Goal: Task Accomplishment & Management: Complete application form

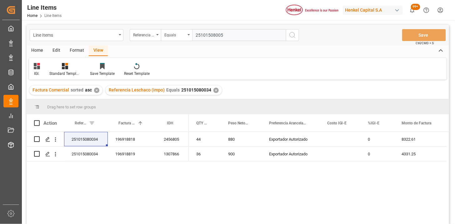
click at [213, 31] on input "25101508005" at bounding box center [239, 35] width 94 height 12
click at [214, 31] on input "25101508005" at bounding box center [239, 35] width 94 height 12
paste input "251015080051"
click at [201, 37] on input "2510150251015080051 8005" at bounding box center [239, 35] width 94 height 12
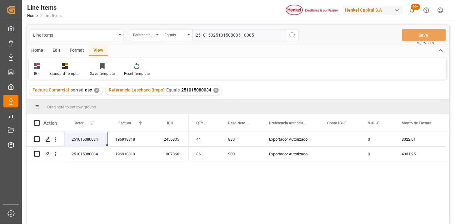
click at [201, 37] on input "2510150251015080051 8005" at bounding box center [239, 35] width 94 height 12
paste input "80051"
type input "251015080051"
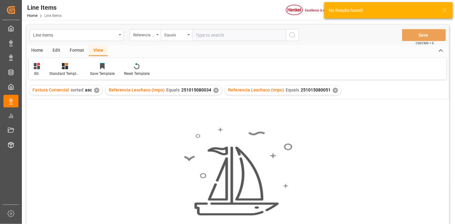
click at [214, 91] on div "✕" at bounding box center [216, 90] width 5 height 5
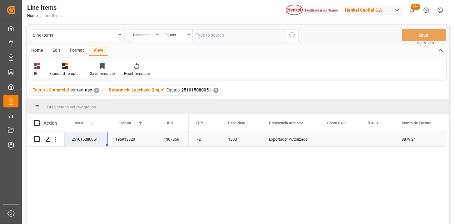
click at [373, 139] on div "Press SPACE to select this row." at bounding box center [378, 139] width 34 height 14
click at [373, 139] on input "Press SPACE to select this row." at bounding box center [378, 143] width 24 height 12
type input "0"
click at [83, 142] on div "251015080051" at bounding box center [86, 139] width 44 height 14
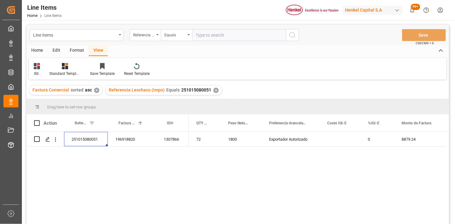
click at [226, 33] on input "text" at bounding box center [239, 35] width 94 height 12
paste input "251015080049"
type input "251015080049"
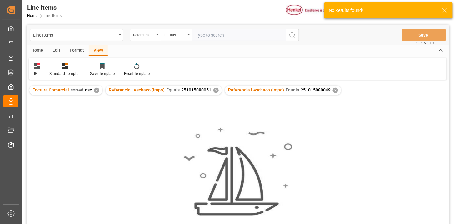
click at [213, 93] on div "Referencia Leschaco (impo) Equals 251015080051 ✕" at bounding box center [164, 89] width 116 height 9
click at [214, 91] on div "✕" at bounding box center [216, 90] width 5 height 5
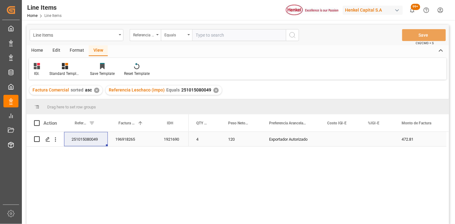
click at [371, 139] on div "Press SPACE to select this row." at bounding box center [378, 139] width 34 height 14
click at [372, 139] on div "Press SPACE to select this row." at bounding box center [378, 139] width 34 height 14
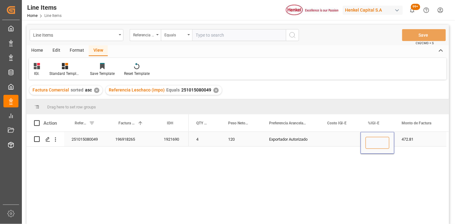
click at [372, 139] on input "Press SPACE to select this row." at bounding box center [378, 143] width 24 height 12
type input "0"
click at [252, 34] on input "text" at bounding box center [239, 35] width 94 height 12
click at [218, 36] on input "text" at bounding box center [239, 35] width 94 height 12
paste input "251015080065"
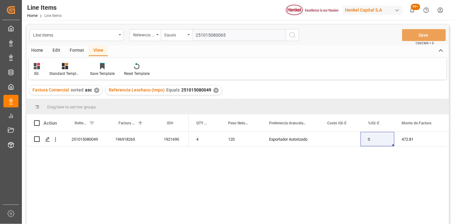
type input "251015080065"
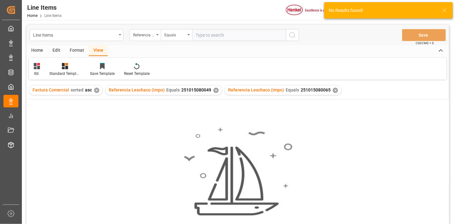
click at [214, 90] on div "✕" at bounding box center [216, 90] width 5 height 5
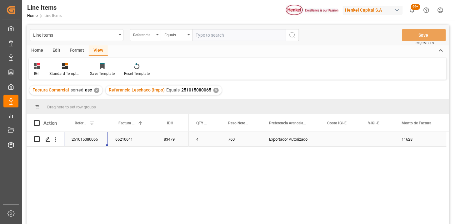
click at [81, 140] on div "251015080065" at bounding box center [86, 139] width 44 height 14
click at [379, 136] on div "Press SPACE to select this row." at bounding box center [378, 139] width 34 height 14
click at [380, 138] on input "Press SPACE to select this row." at bounding box center [378, 143] width 24 height 12
type input "0"
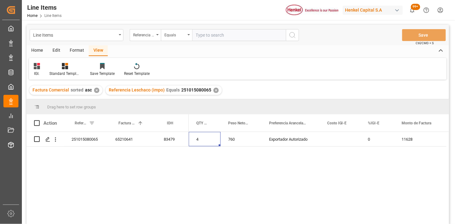
click at [42, 54] on div "Home" at bounding box center [37, 50] width 21 height 11
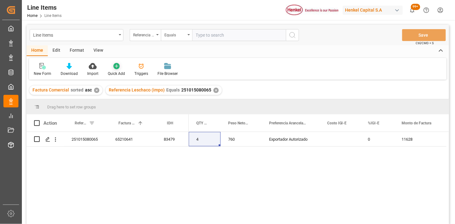
click at [115, 64] on icon at bounding box center [117, 66] width 6 height 6
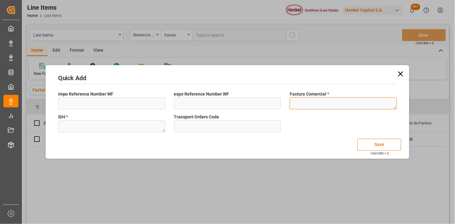
click at [305, 104] on textarea at bounding box center [343, 103] width 107 height 12
type textarea "202509002DC"
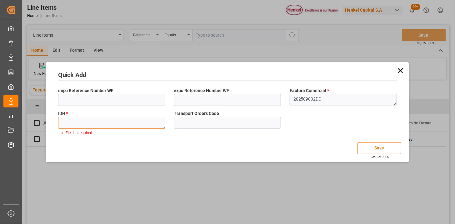
paste textarea "26871"
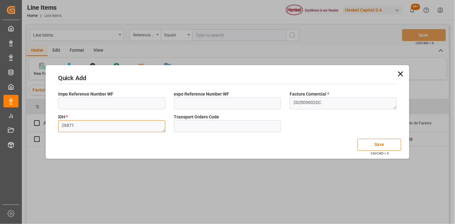
type textarea "26871"
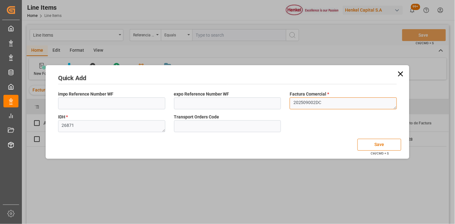
click at [356, 105] on textarea "202509002DC" at bounding box center [343, 103] width 107 height 12
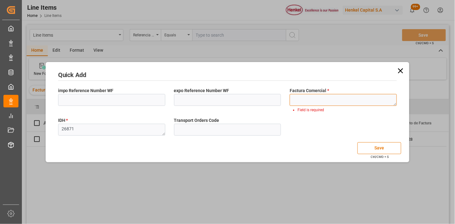
type textarea "202509002DC"
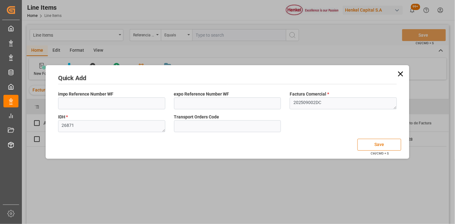
click at [374, 144] on button "Save" at bounding box center [380, 145] width 44 height 12
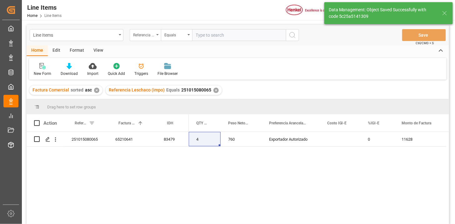
click at [147, 35] on div "Referencia Leschaco (impo)" at bounding box center [143, 34] width 21 height 7
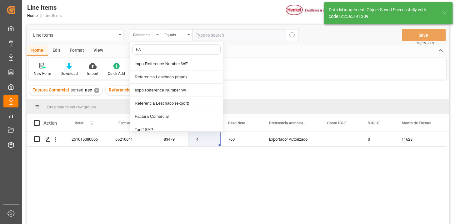
type input "FAC"
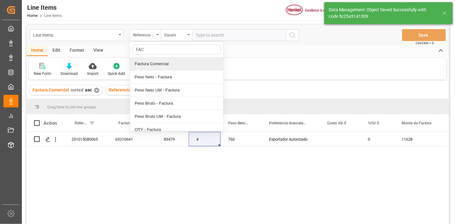
drag, startPoint x: 152, startPoint y: 64, endPoint x: 211, endPoint y: 34, distance: 66.5
click at [154, 63] on div "Factura Comercial" at bounding box center [176, 63] width 93 height 13
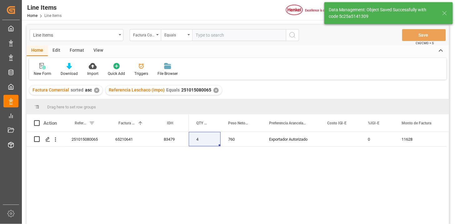
click at [213, 32] on input "text" at bounding box center [239, 35] width 94 height 12
paste input "202509002DC"
type input "202509002DC"
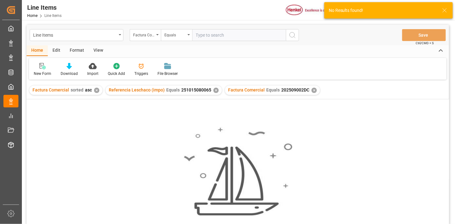
click at [215, 89] on div "✕" at bounding box center [216, 90] width 5 height 5
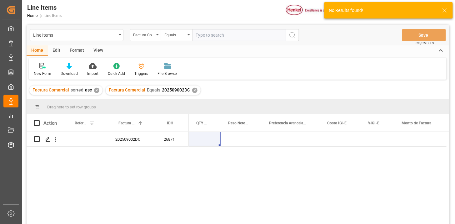
click at [96, 53] on div "View" at bounding box center [98, 50] width 19 height 11
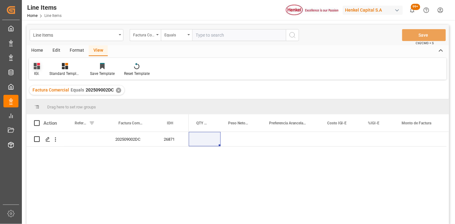
click at [38, 68] on icon at bounding box center [37, 66] width 6 height 6
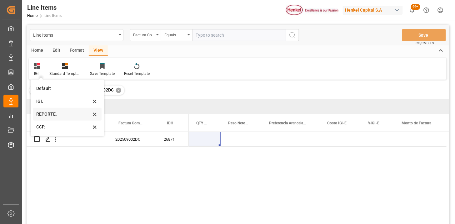
click at [49, 113] on div "REPORTE." at bounding box center [63, 114] width 55 height 7
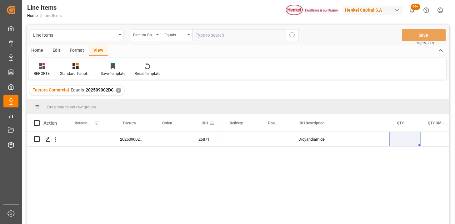
click at [211, 123] on span at bounding box center [212, 123] width 6 height 6
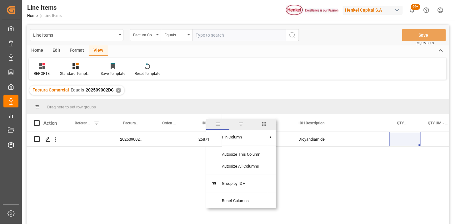
click at [263, 127] on span "columns" at bounding box center [264, 124] width 23 height 11
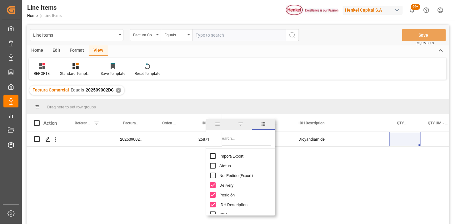
click at [224, 156] on span "Import/Export" at bounding box center [232, 156] width 24 height 5
checkbox input "true"
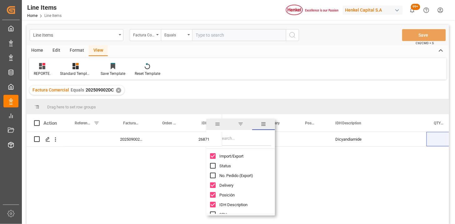
click at [234, 141] on input "Filter Columns Input" at bounding box center [246, 139] width 52 height 13
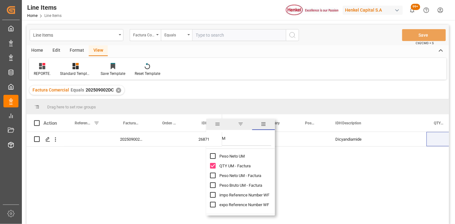
type input "UM"
click at [242, 177] on span "Peso Neto UM - Factura" at bounding box center [241, 175] width 42 height 5
checkbox input "true"
click at [243, 185] on span "Peso Bruto UM - Factura" at bounding box center [241, 185] width 43 height 5
checkbox input "true"
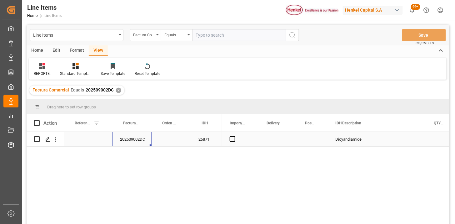
click at [138, 143] on div "202509002DC" at bounding box center [132, 139] width 39 height 14
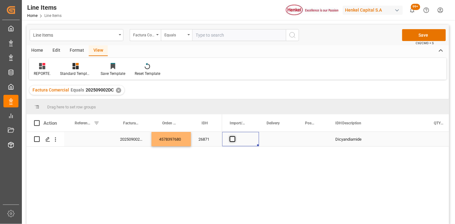
click at [234, 139] on span "Press SPACE to select this row." at bounding box center [233, 139] width 6 height 6
click at [235, 136] on input "Press SPACE to select this row." at bounding box center [235, 136] width 0 height 0
click at [312, 141] on div "Press SPACE to select this row." at bounding box center [313, 139] width 30 height 14
click at [312, 141] on span "Select" at bounding box center [311, 143] width 7 height 7
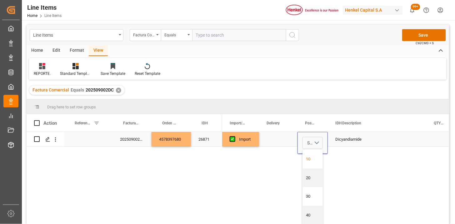
click at [313, 158] on div "10" at bounding box center [313, 159] width 13 height 6
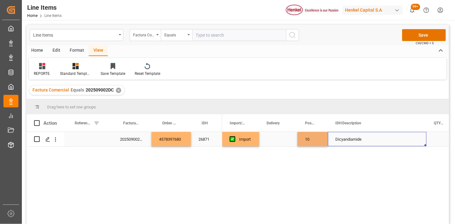
click at [346, 140] on div "Dicyandiamide" at bounding box center [377, 139] width 99 height 14
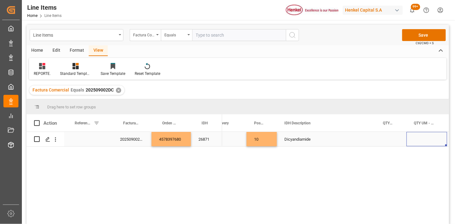
scroll to position [0, 92]
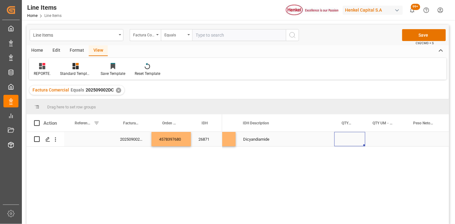
click at [350, 140] on div "Press SPACE to select this row." at bounding box center [350, 139] width 31 height 14
click at [350, 140] on input "Press SPACE to select this row." at bounding box center [350, 143] width 21 height 12
type input "3"
type input "400"
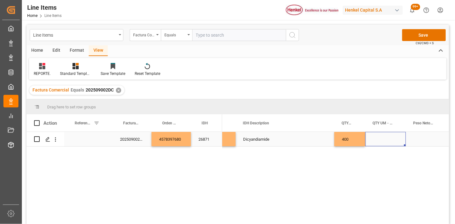
click at [384, 139] on div "Press SPACE to select this row." at bounding box center [386, 139] width 41 height 14
click at [383, 139] on div "Press SPACE to select this row." at bounding box center [386, 139] width 41 height 14
click at [383, 139] on input "Press SPACE to select this row." at bounding box center [386, 143] width 31 height 12
type input "BAGS"
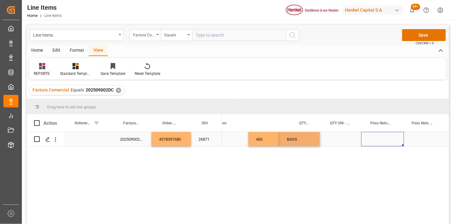
scroll to position [0, 178]
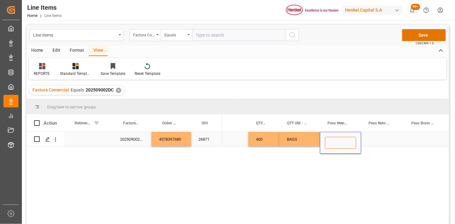
click at [343, 144] on input "Press SPACE to select this row." at bounding box center [340, 143] width 31 height 12
type input "10000"
click at [370, 141] on div "Press SPACE to select this row." at bounding box center [383, 139] width 43 height 14
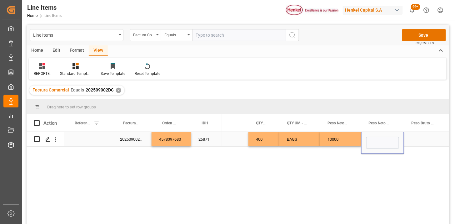
click at [370, 141] on input "Press SPACE to select this row." at bounding box center [383, 143] width 33 height 12
type input "KG"
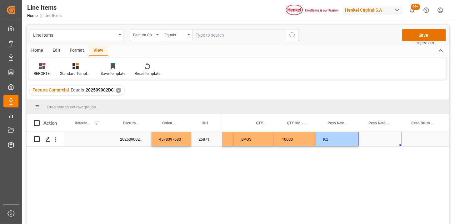
scroll to position [0, 224]
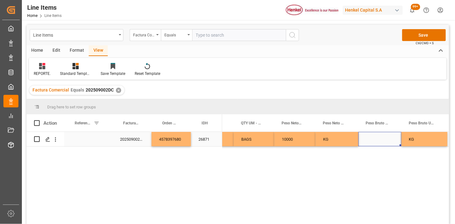
click at [369, 141] on div "Press SPACE to select this row." at bounding box center [380, 139] width 43 height 14
click at [369, 141] on input "Press SPACE to select this row." at bounding box center [380, 143] width 33 height 12
type input "10060"
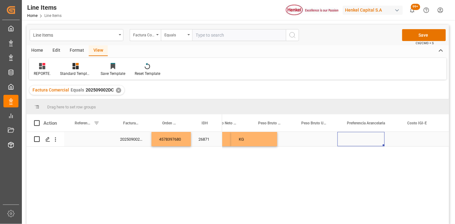
scroll to position [0, 394]
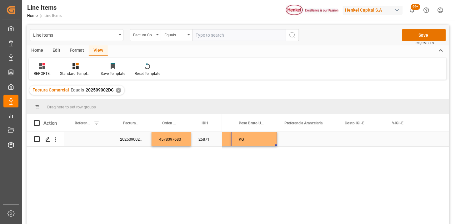
click at [314, 142] on div "Press SPACE to select this row." at bounding box center [307, 139] width 60 height 14
click at [327, 141] on button "Select" at bounding box center [307, 143] width 50 height 12
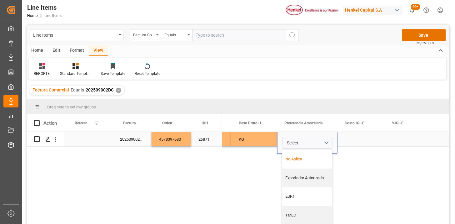
click at [317, 151] on div "No Aplica" at bounding box center [308, 159] width 50 height 19
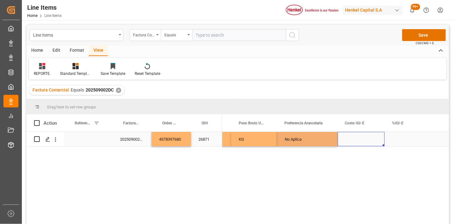
click at [366, 138] on div "Press SPACE to select this row." at bounding box center [361, 139] width 47 height 14
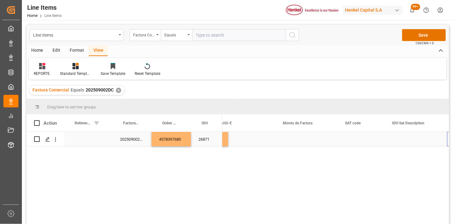
scroll to position [0, 567]
click at [305, 140] on div "Press SPACE to select this row." at bounding box center [307, 139] width 63 height 14
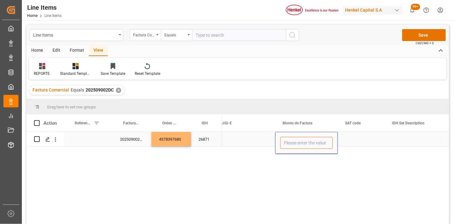
click at [305, 140] on input "Press SPACE to select this row." at bounding box center [307, 143] width 53 height 12
type input "24000"
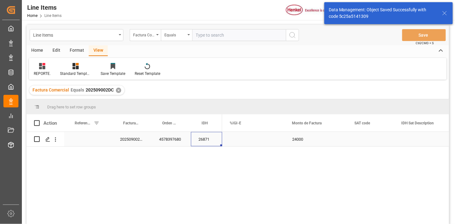
scroll to position [0, 0]
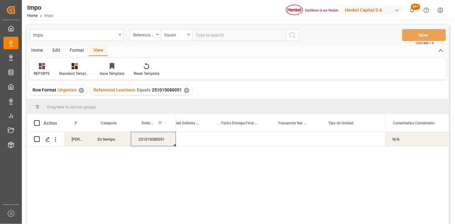
scroll to position [0, 1083]
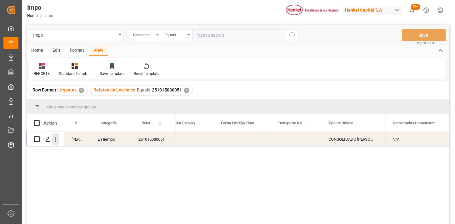
click at [57, 142] on icon "open menu" at bounding box center [55, 139] width 7 height 7
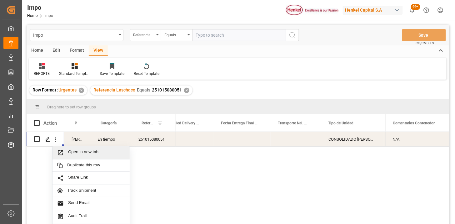
click at [72, 153] on span "Open in new tab" at bounding box center [96, 152] width 57 height 7
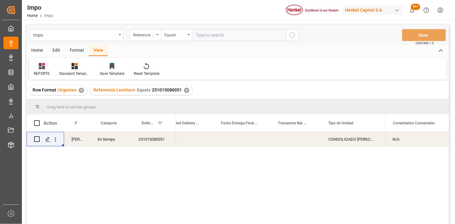
click at [213, 35] on input "text" at bounding box center [239, 35] width 94 height 12
paste input "251015080034"
type input "251015080034"
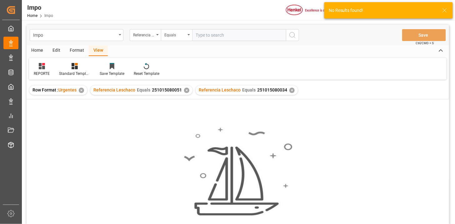
click at [187, 91] on div "✕" at bounding box center [186, 90] width 5 height 5
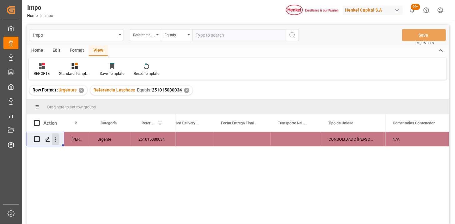
click at [57, 140] on icon "open menu" at bounding box center [55, 139] width 7 height 7
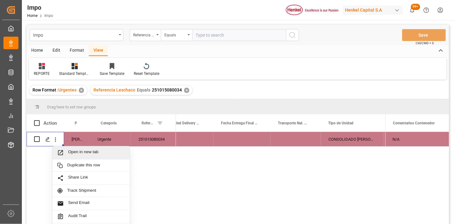
click at [68, 152] on span "Open in new tab" at bounding box center [96, 152] width 57 height 7
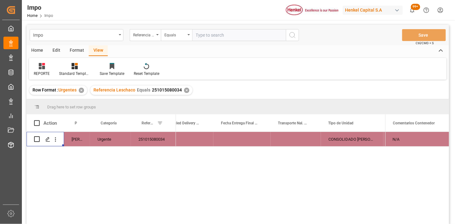
click at [215, 38] on input "text" at bounding box center [239, 35] width 94 height 12
paste input "251015080049"
type input "251015080049"
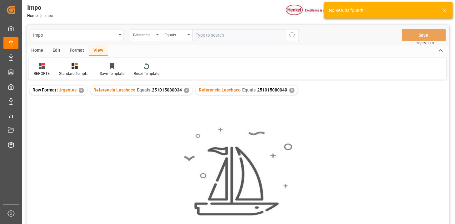
click at [186, 89] on div "✕" at bounding box center [186, 90] width 5 height 5
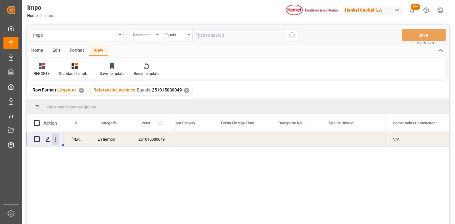
click at [56, 140] on icon "open menu" at bounding box center [55, 139] width 7 height 7
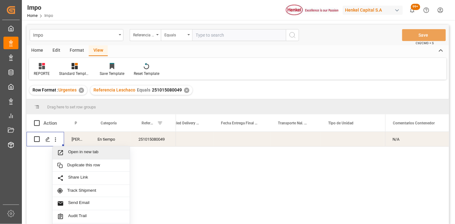
click at [72, 151] on span "Open in new tab" at bounding box center [96, 152] width 57 height 7
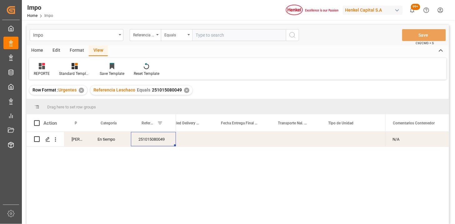
click at [213, 37] on input "text" at bounding box center [239, 35] width 94 height 12
paste input "250906900854"
type input "250906900854"
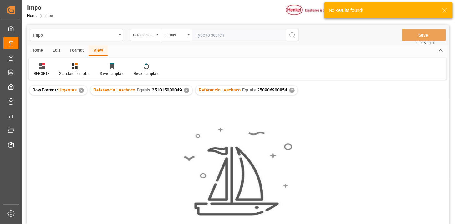
click at [187, 92] on div "✕" at bounding box center [186, 90] width 5 height 5
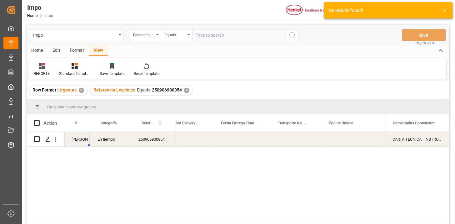
click at [78, 142] on div "Martha Gonzalez" at bounding box center [77, 139] width 26 height 14
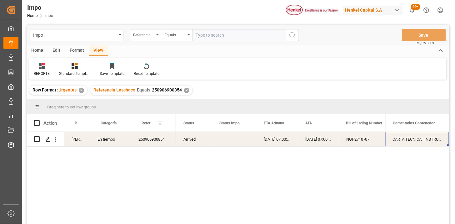
click at [218, 37] on input "text" at bounding box center [239, 35] width 94 height 12
paste input "250906900854"
type input "250906900854"
click at [55, 142] on icon "open menu" at bounding box center [55, 139] width 7 height 7
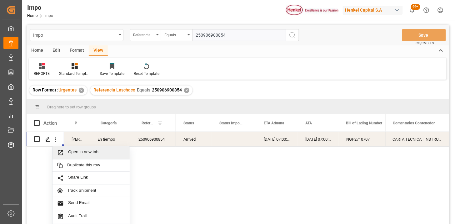
click at [76, 155] on span "Open in new tab" at bounding box center [96, 152] width 57 height 7
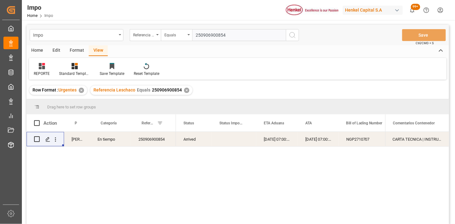
click at [186, 91] on div "✕" at bounding box center [186, 90] width 5 height 5
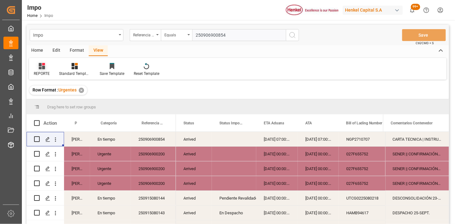
click at [43, 71] on div "REPORTE" at bounding box center [42, 74] width 16 height 6
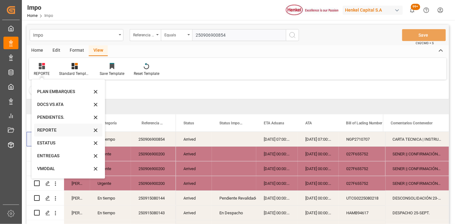
scroll to position [34, 0]
click at [63, 157] on div "VMODAL" at bounding box center [64, 156] width 55 height 7
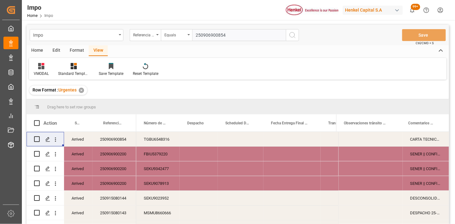
scroll to position [35, 0]
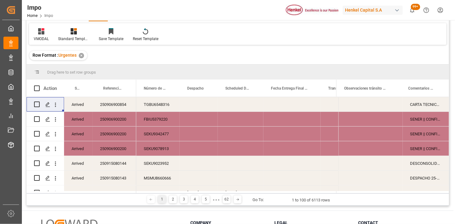
click at [289, 103] on div "Press SPACE to select this row." at bounding box center [292, 104] width 57 height 14
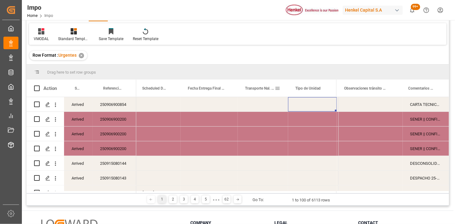
click at [280, 89] on span at bounding box center [278, 88] width 6 height 6
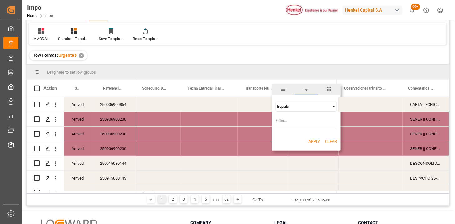
drag, startPoint x: 291, startPoint y: 105, endPoint x: 290, endPoint y: 109, distance: 3.7
click at [290, 105] on div "Equals" at bounding box center [303, 106] width 53 height 5
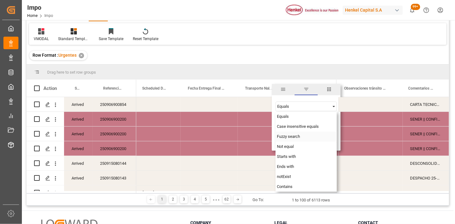
drag, startPoint x: 284, startPoint y: 136, endPoint x: 282, endPoint y: 132, distance: 4.6
click at [283, 136] on span "Fuzzy search" at bounding box center [288, 136] width 23 height 5
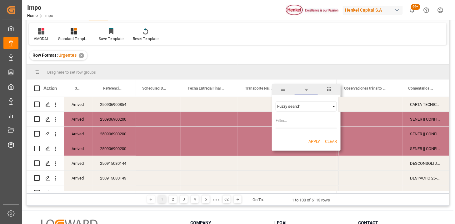
click at [279, 123] on input "Filter Value" at bounding box center [306, 122] width 61 height 13
type input "VMODAL"
click at [310, 141] on button "Apply" at bounding box center [315, 141] width 12 height 6
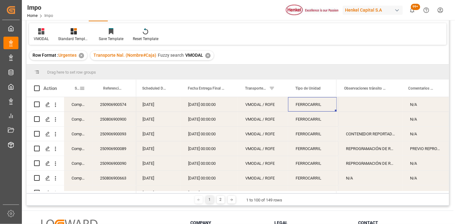
click at [83, 89] on span at bounding box center [82, 88] width 6 height 6
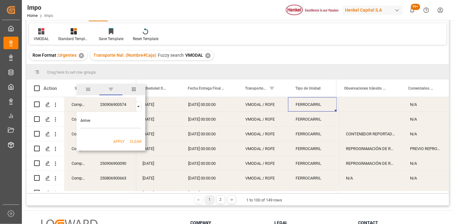
type input "Arrived"
click at [120, 140] on button "Apply" at bounding box center [119, 141] width 12 height 6
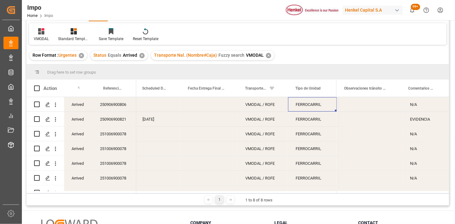
click at [217, 109] on div "Press SPACE to select this row." at bounding box center [209, 104] width 57 height 14
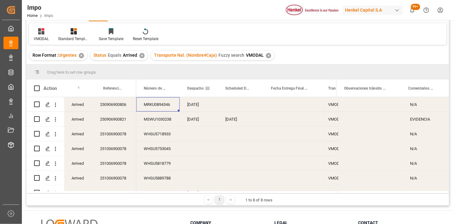
click at [199, 91] on div "Despacho" at bounding box center [196, 87] width 18 height 17
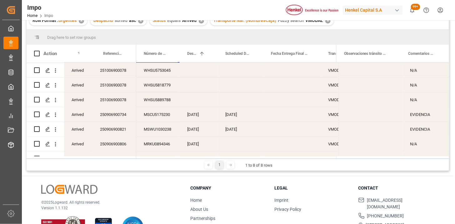
scroll to position [25, 0]
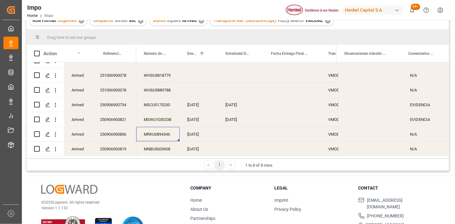
click at [154, 133] on div "MRKU0894346" at bounding box center [157, 134] width 43 height 14
click at [169, 54] on span at bounding box center [170, 54] width 6 height 6
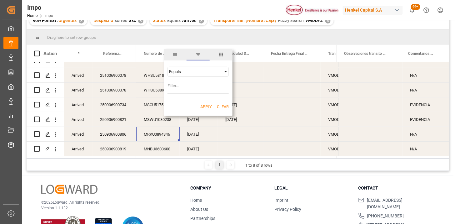
click at [223, 53] on span "columns" at bounding box center [221, 55] width 6 height 6
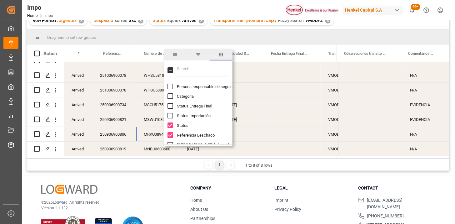
click at [195, 67] on input "Filter Columns Input" at bounding box center [203, 70] width 52 height 13
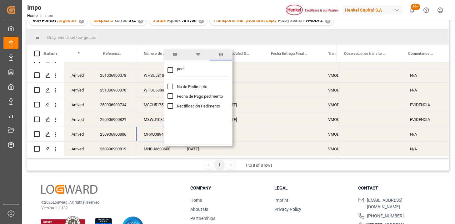
type input "pedi"
click at [188, 86] on span "No de Pedimento" at bounding box center [192, 86] width 30 height 5
checkbox input "false"
checkbox input "true"
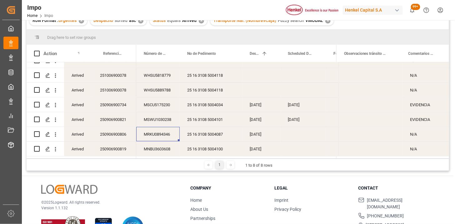
click at [370, 26] on div "Row Format : Urgentes ✕ Despacho sorted asc ✕ Status Equals Arrived ✕ Transport…" at bounding box center [238, 21] width 423 height 18
click at [193, 135] on div "25 16 3108 5004087" at bounding box center [211, 134] width 63 height 14
click at [287, 119] on div "24-09-2025" at bounding box center [304, 119] width 46 height 14
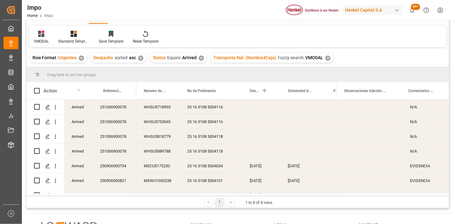
scroll to position [0, 0]
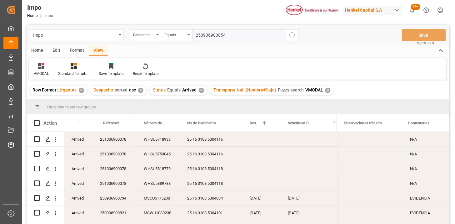
click at [201, 36] on input "250906900854" at bounding box center [239, 35] width 94 height 12
paste input "1015080065"
type input "251015080065"
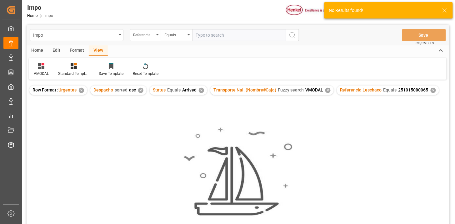
click at [141, 92] on div "✕" at bounding box center [140, 90] width 5 height 5
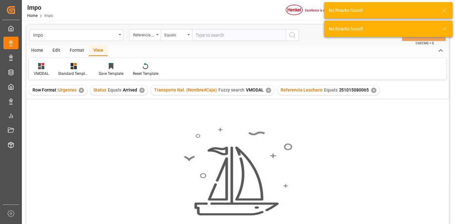
click at [141, 89] on div "✕" at bounding box center [142, 90] width 5 height 5
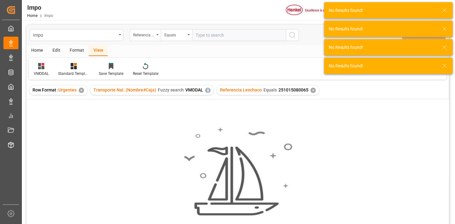
click at [207, 90] on div "✕" at bounding box center [208, 90] width 5 height 5
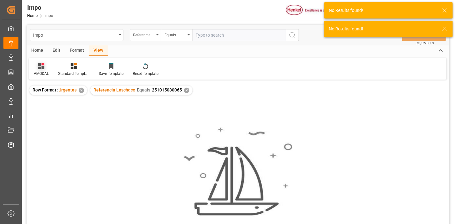
click at [38, 67] on div at bounding box center [41, 66] width 15 height 7
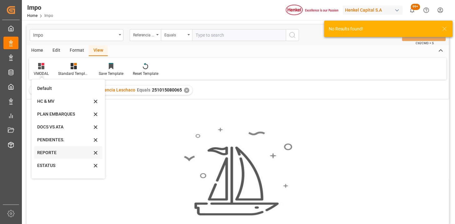
click at [53, 150] on div "REPORTE" at bounding box center [64, 152] width 55 height 7
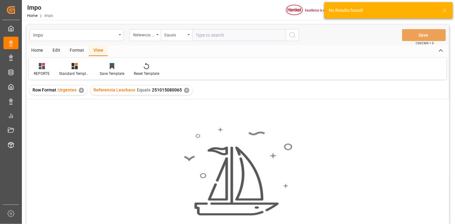
click at [215, 36] on input "text" at bounding box center [239, 35] width 94 height 12
paste input "251015080065"
type input "251015080065"
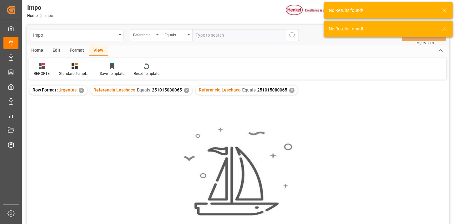
click at [187, 91] on div "✕" at bounding box center [186, 90] width 5 height 5
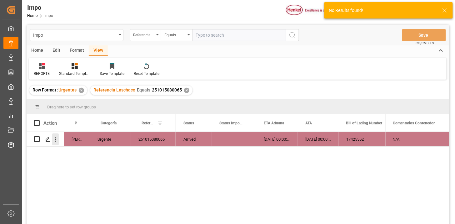
click at [55, 141] on icon "open menu" at bounding box center [55, 139] width 7 height 7
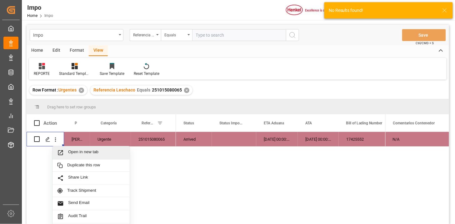
click at [71, 152] on span "Open in new tab" at bounding box center [96, 152] width 57 height 7
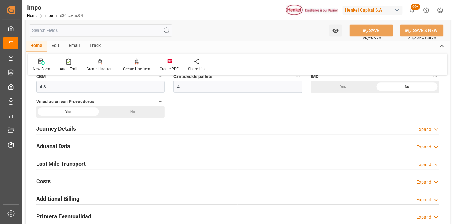
scroll to position [417, 0]
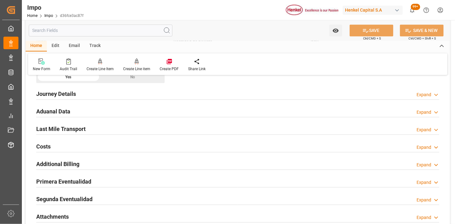
click at [148, 108] on div "Aduanal Data Expand" at bounding box center [238, 111] width 404 height 12
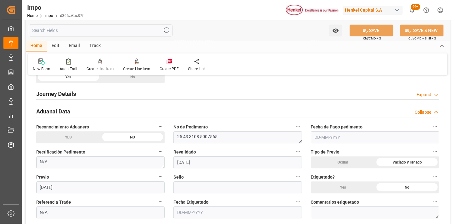
click at [323, 140] on input "text" at bounding box center [375, 137] width 129 height 12
type input "[DATE]"
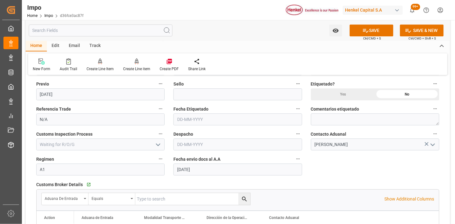
scroll to position [521, 0]
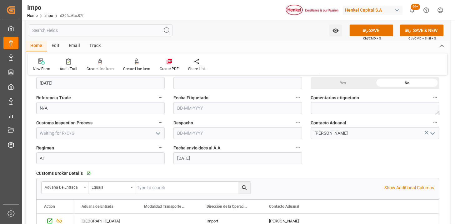
click at [202, 131] on input "text" at bounding box center [238, 133] width 129 height 12
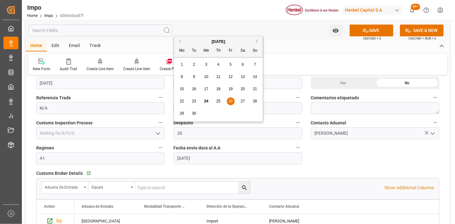
type input "[DATE]"
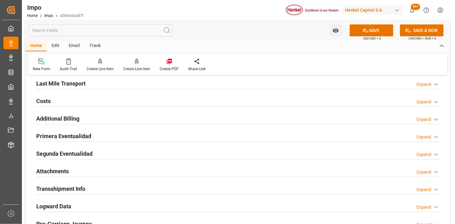
scroll to position [695, 0]
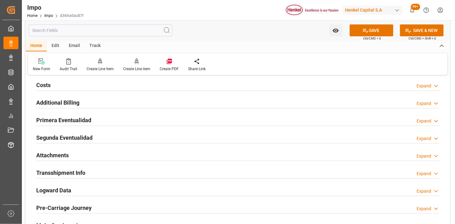
click at [155, 120] on div "Primera Eventualidad Expand" at bounding box center [238, 120] width 404 height 12
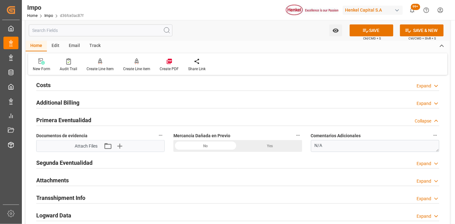
click at [263, 141] on div "Yes" at bounding box center [270, 146] width 64 height 12
click at [341, 150] on textarea "N/A" at bounding box center [375, 146] width 129 height 12
click at [343, 150] on textarea "N/A" at bounding box center [375, 146] width 129 height 12
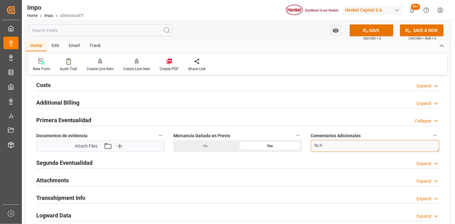
click at [343, 150] on textarea "N/A" at bounding box center [375, 146] width 129 height 12
type textarea "CARTONES APLASTADOS Y EMPLAYES ROTOS"
click at [118, 145] on icon "button" at bounding box center [120, 146] width 6 height 6
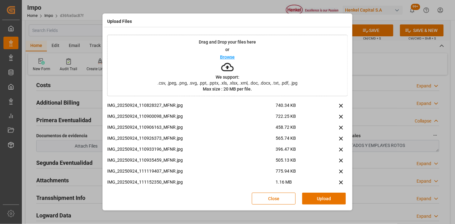
scroll to position [0, 0]
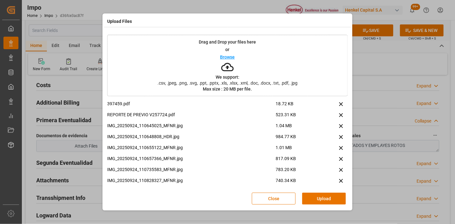
click at [328, 199] on button "Upload" at bounding box center [325, 198] width 44 height 12
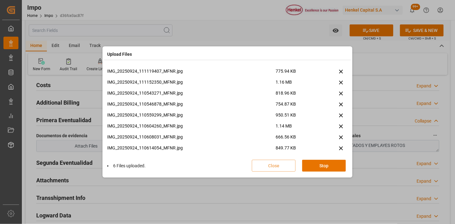
scroll to position [190, 0]
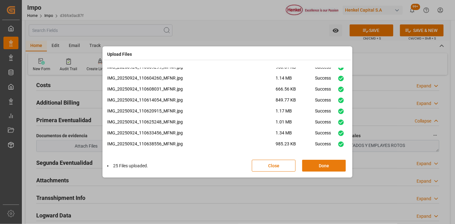
click at [313, 163] on button "Done" at bounding box center [325, 166] width 44 height 12
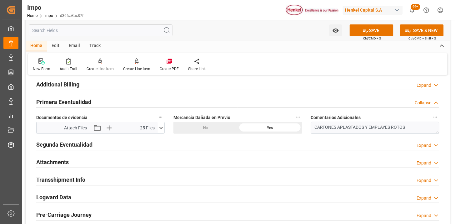
scroll to position [730, 0]
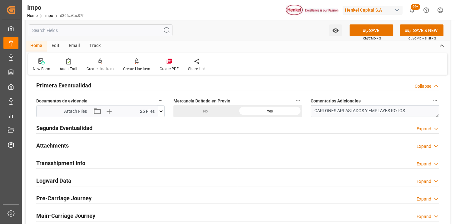
click at [82, 145] on div "Attachments Expand" at bounding box center [238, 145] width 404 height 12
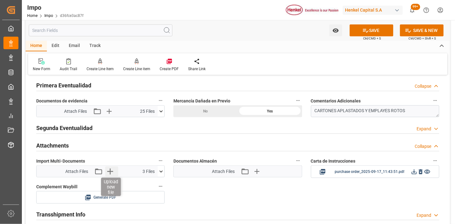
click at [111, 173] on icon "button" at bounding box center [110, 171] width 10 height 10
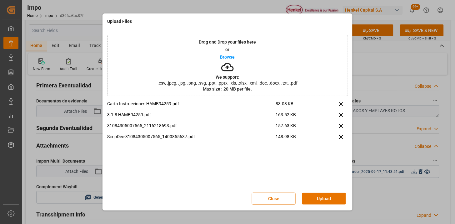
click at [334, 205] on div "Close Upload" at bounding box center [227, 198] width 241 height 21
click at [335, 199] on button "Upload" at bounding box center [325, 198] width 44 height 12
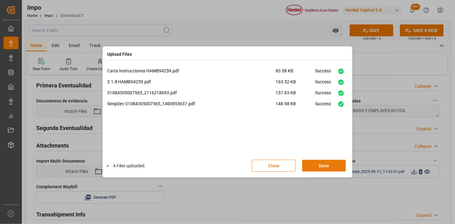
click at [315, 164] on button "Done" at bounding box center [325, 166] width 44 height 12
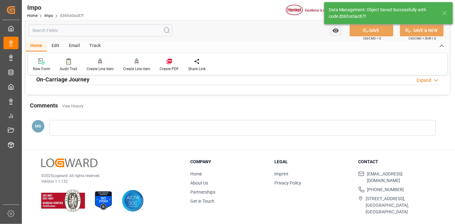
scroll to position [548, 0]
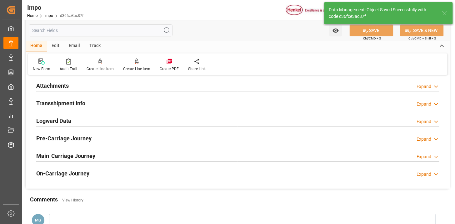
click at [83, 83] on div "Attachments Expand" at bounding box center [238, 85] width 404 height 12
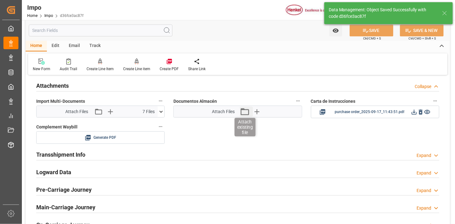
click at [246, 114] on icon "button" at bounding box center [245, 111] width 8 height 7
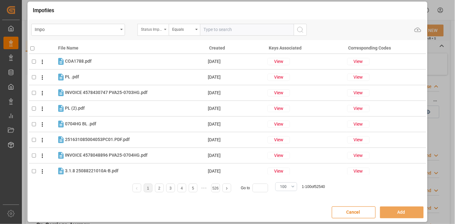
click at [159, 30] on div "Status Importación" at bounding box center [151, 28] width 21 height 7
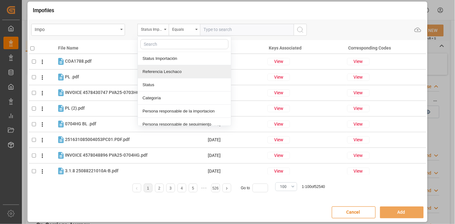
click at [166, 66] on div "Referencia Leschaco" at bounding box center [184, 71] width 93 height 13
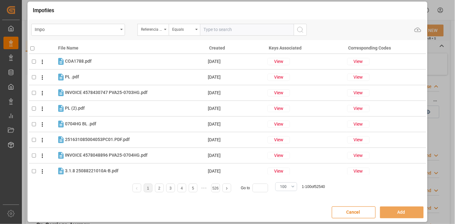
click at [212, 33] on input "text" at bounding box center [247, 30] width 94 height 12
paste input "251015080051"
type input "251015080051"
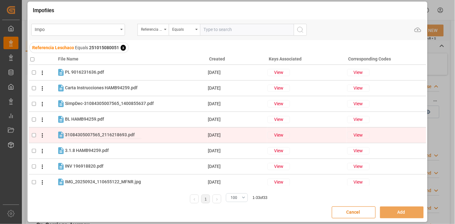
click at [113, 136] on span "31084305007565_2116218693.pdf" at bounding box center [100, 134] width 70 height 5
checkbox input "true"
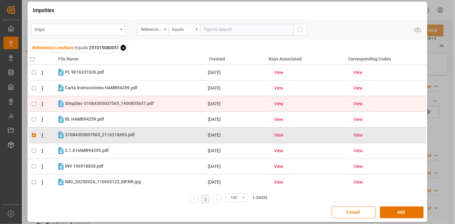
click at [116, 103] on span "SimpDec-31084305007565_1400855637.pdf" at bounding box center [109, 103] width 89 height 5
checkbox input "true"
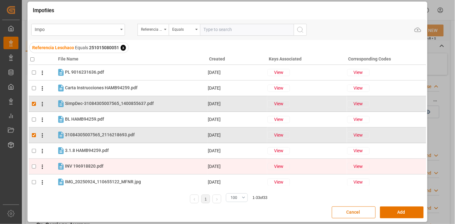
click at [107, 164] on div "INV 196918820.pdf INV 196918820.pdf" at bounding box center [136, 166] width 142 height 8
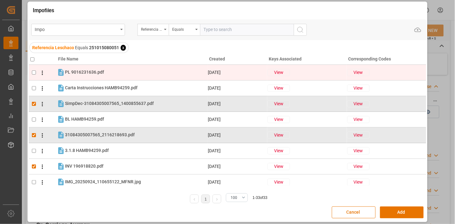
checkbox input "true"
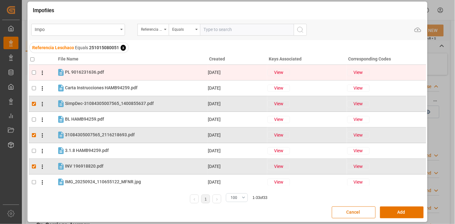
click at [130, 68] on td "PL 9016231636.pdf PL 9016231636.pdf" at bounding box center [132, 72] width 151 height 9
checkbox input "true"
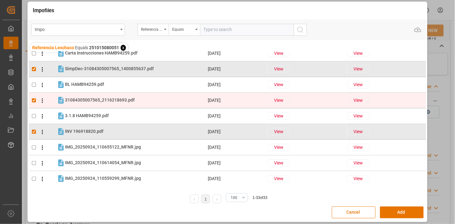
scroll to position [69, 0]
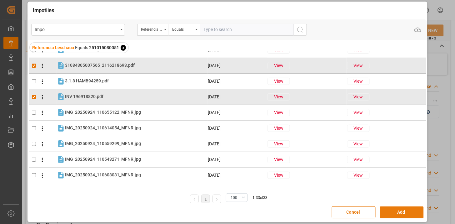
click at [394, 210] on button "Add" at bounding box center [402, 212] width 44 height 12
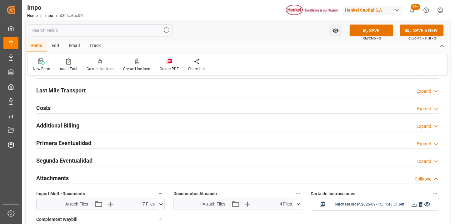
scroll to position [443, 0]
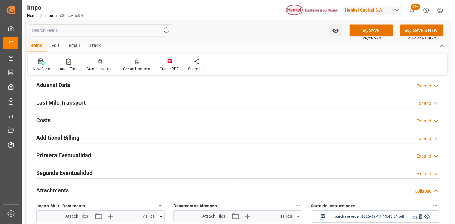
click at [113, 102] on div "Last Mile Transport Expand" at bounding box center [238, 102] width 404 height 12
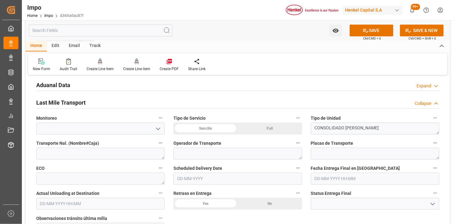
click at [214, 128] on div "Sencillo" at bounding box center [206, 128] width 64 height 12
click at [204, 179] on input "text" at bounding box center [238, 178] width 129 height 12
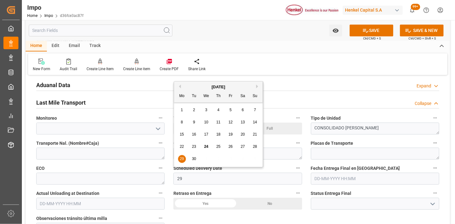
type input "29-09-2025"
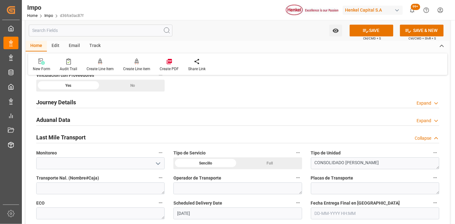
scroll to position [374, 0]
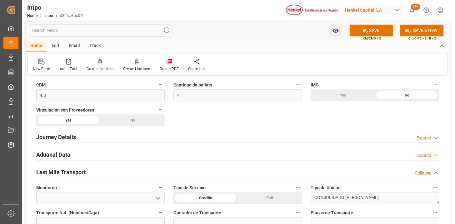
drag, startPoint x: 161, startPoint y: 159, endPoint x: 168, endPoint y: 155, distance: 8.0
click at [161, 159] on div "Aduanal Data Expand" at bounding box center [238, 154] width 404 height 12
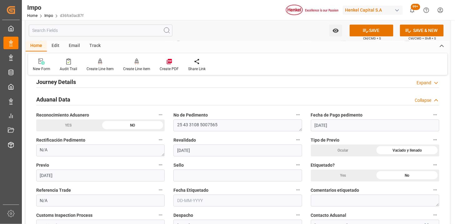
scroll to position [443, 0]
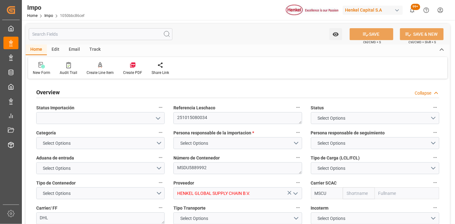
type textarea "251015080034"
type textarea "MSDU5889992"
type input "HENKEL GLOBAL SUPPLY CHAIN B.V."
type input "MSCU"
type textarea "DHL"
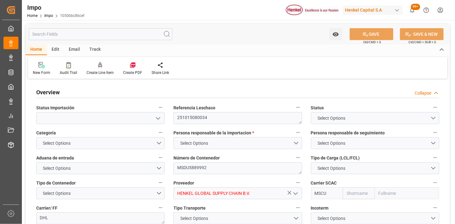
type textarea "N/A"
type input "AA"
type textarea "AA"
type textarea "CAJAS APLASTAS Y TAMBORES RASPADOS, SIN DERRAME"
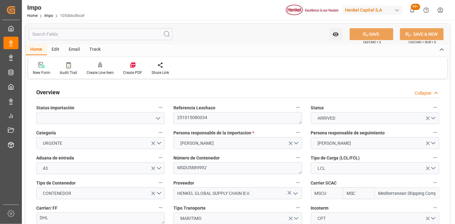
type input "MSC"
type input "Mediterranean Shipping Company"
type input "2"
type input "4.32"
type input "4"
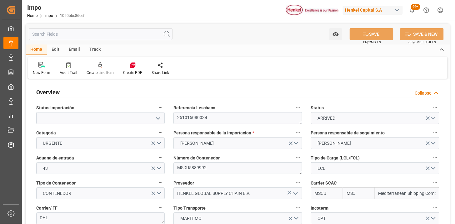
type input "[DATE]"
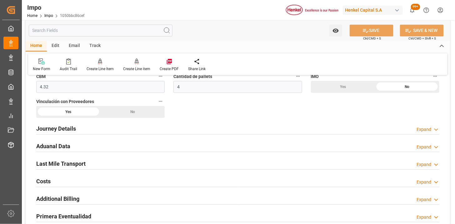
scroll to position [417, 0]
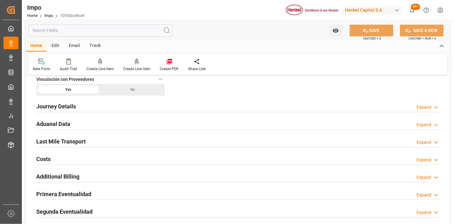
click at [73, 193] on h2 "Primera Eventualidad" at bounding box center [63, 194] width 55 height 8
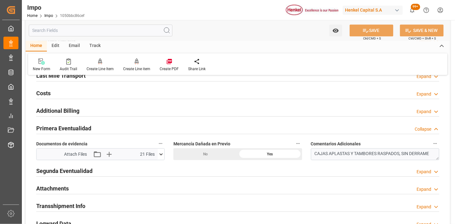
scroll to position [486, 0]
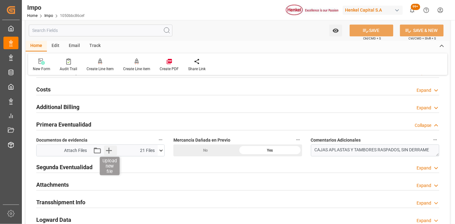
click at [112, 150] on icon "button" at bounding box center [109, 150] width 10 height 10
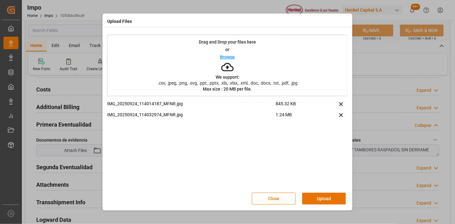
click at [318, 201] on button "Upload" at bounding box center [325, 198] width 44 height 12
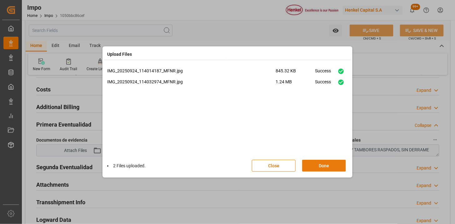
click at [313, 166] on button "Done" at bounding box center [325, 166] width 44 height 12
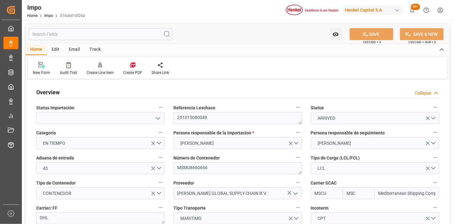
type input "MSC"
type input "Mediterranean Shipping Company"
type input "1"
type input "0.835"
type input "1"
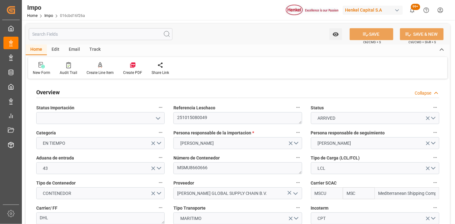
type input "[DATE]"
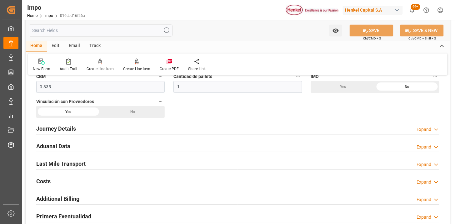
scroll to position [417, 0]
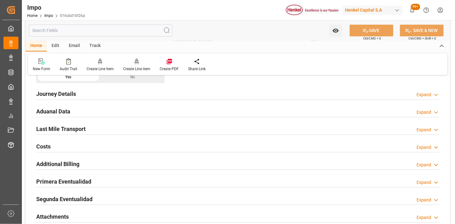
click at [159, 114] on div "Aduanal Data Expand" at bounding box center [238, 111] width 404 height 12
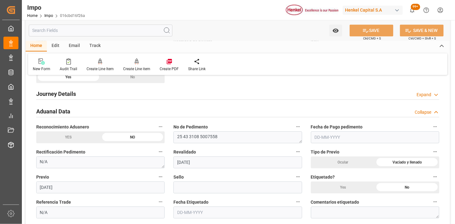
scroll to position [452, 0]
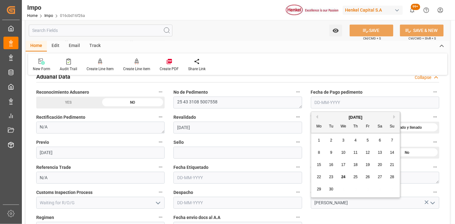
click at [323, 103] on input "text" at bounding box center [375, 102] width 129 height 12
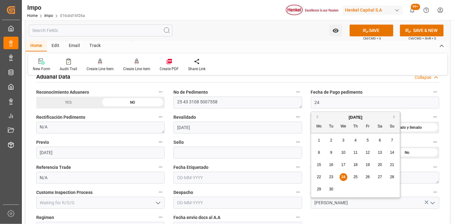
type input "[DATE]"
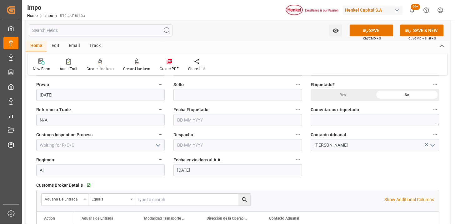
scroll to position [521, 0]
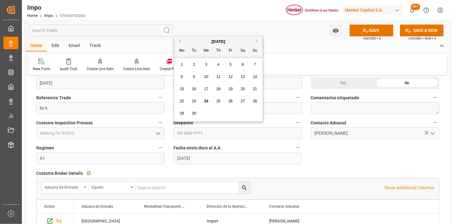
click at [242, 133] on input "text" at bounding box center [238, 133] width 129 height 12
type input "[DATE]"
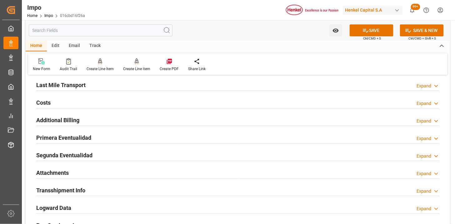
scroll to position [695, 0]
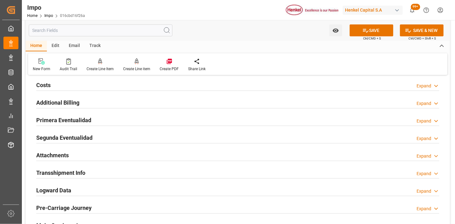
click at [132, 123] on div "Primera Eventualidad Expand" at bounding box center [238, 120] width 404 height 12
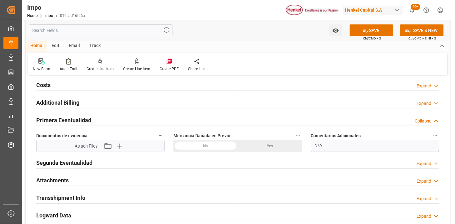
click at [226, 145] on div "No" at bounding box center [206, 146] width 64 height 12
click at [121, 145] on icon "button" at bounding box center [119, 146] width 10 height 10
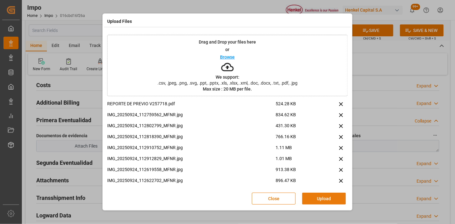
click at [327, 197] on button "Upload" at bounding box center [325, 198] width 44 height 12
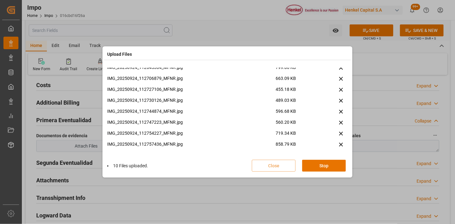
scroll to position [135, 0]
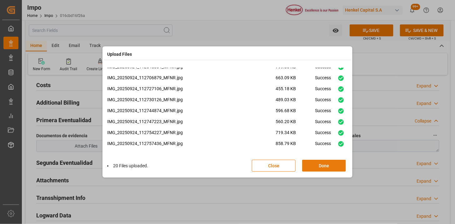
click at [320, 167] on button "Done" at bounding box center [325, 166] width 44 height 12
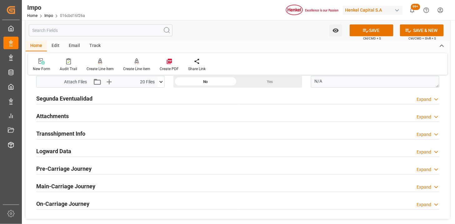
scroll to position [765, 0]
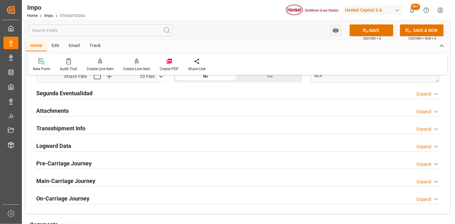
click at [116, 112] on div "Attachments Expand" at bounding box center [238, 110] width 404 height 12
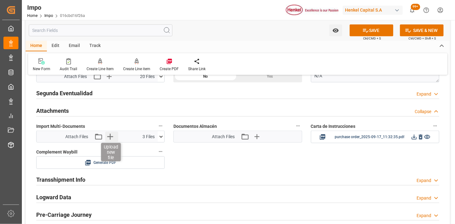
click at [111, 136] on icon "button" at bounding box center [110, 137] width 6 height 6
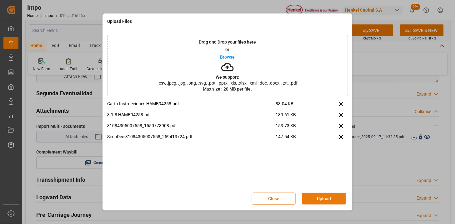
click at [308, 199] on button "Upload" at bounding box center [325, 198] width 44 height 12
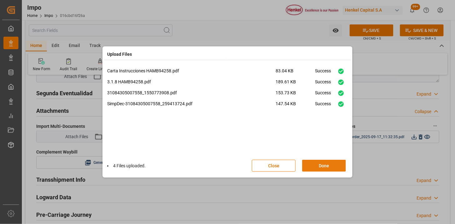
click at [329, 164] on button "Done" at bounding box center [325, 166] width 44 height 12
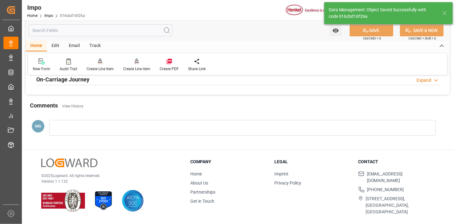
scroll to position [548, 0]
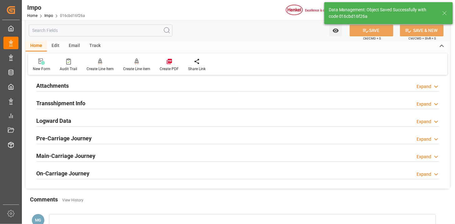
click at [93, 89] on div "Attachments Expand" at bounding box center [238, 85] width 404 height 12
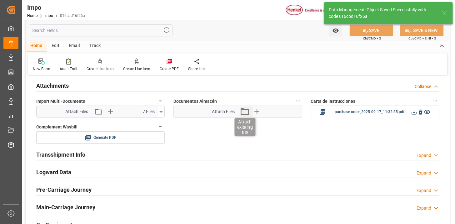
click at [242, 111] on icon "button" at bounding box center [245, 111] width 10 height 10
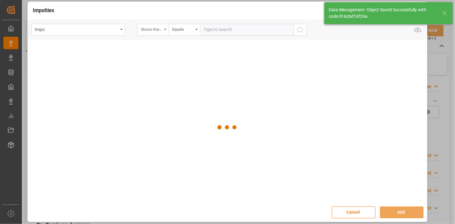
click at [154, 28] on div "Status Importación" at bounding box center [151, 28] width 21 height 7
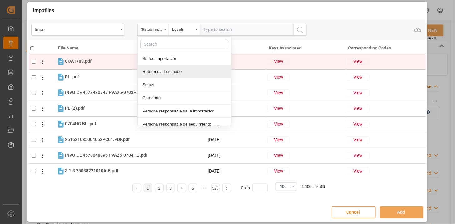
drag, startPoint x: 164, startPoint y: 72, endPoint x: 185, endPoint y: 55, distance: 26.2
click at [166, 71] on div "Referencia Leschaco" at bounding box center [184, 71] width 93 height 13
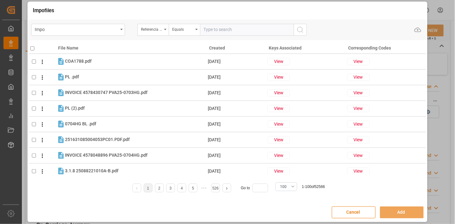
click at [210, 28] on input "text" at bounding box center [247, 30] width 94 height 12
paste input "251015080049"
type input "251015080049"
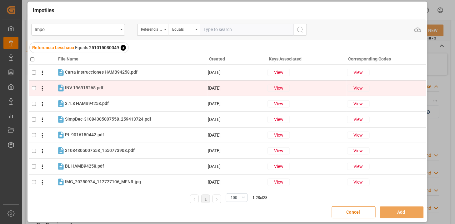
click at [138, 88] on div "INV 196918265.pdf INV 196918265.pdf" at bounding box center [136, 88] width 142 height 8
checkbox input "true"
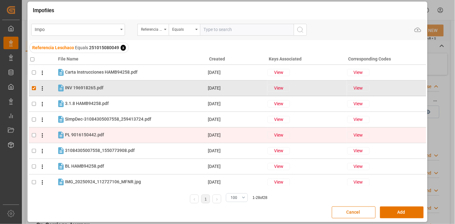
click at [110, 135] on div "PL 9016150442.pdf PL 9016150442.pdf" at bounding box center [136, 135] width 142 height 8
checkbox input "true"
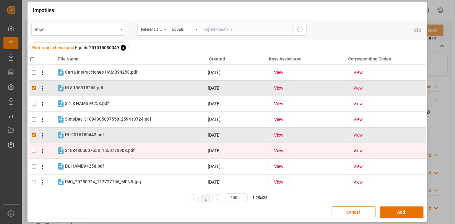
click at [139, 151] on div "31084305007558_1550773908.pdf 31084305007558_1550773908.pdf" at bounding box center [136, 150] width 142 height 8
checkbox input "true"
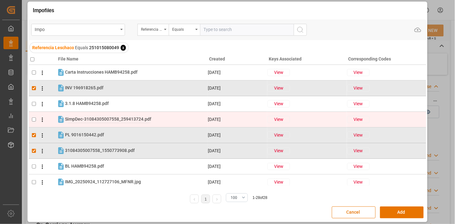
click at [146, 120] on span "SimpDec-31084305007558_259413724.pdf" at bounding box center [108, 118] width 86 height 5
checkbox input "true"
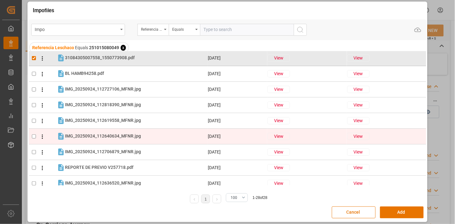
scroll to position [104, 0]
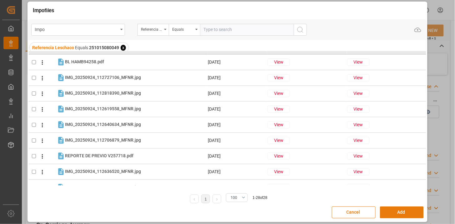
click at [399, 217] on button "Add" at bounding box center [402, 212] width 44 height 12
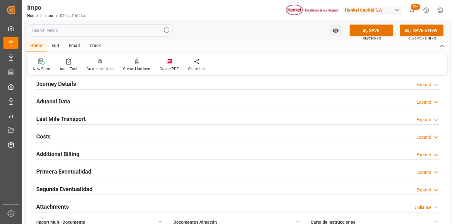
scroll to position [409, 0]
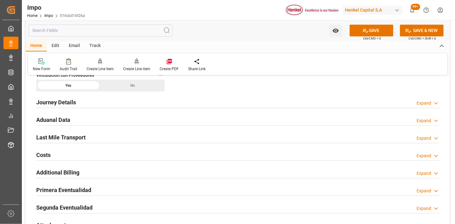
click at [134, 123] on div "Aduanal Data Expand" at bounding box center [238, 119] width 404 height 12
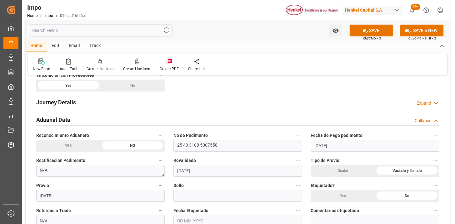
drag, startPoint x: 130, startPoint y: 121, endPoint x: 129, endPoint y: 109, distance: 11.3
click at [130, 120] on div "Aduanal Data Collapse" at bounding box center [238, 119] width 404 height 12
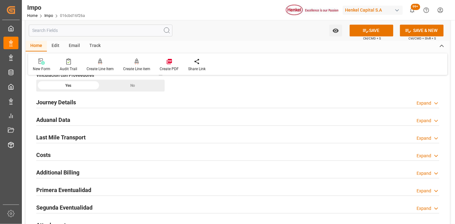
click at [123, 135] on div "Last Mile Transport Expand" at bounding box center [238, 137] width 404 height 12
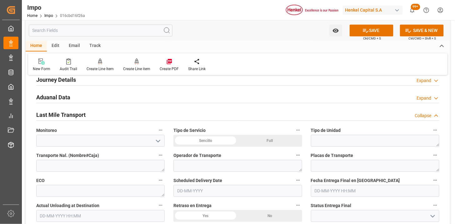
scroll to position [443, 0]
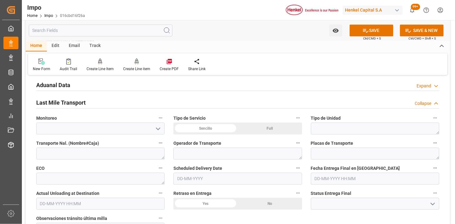
drag, startPoint x: 223, startPoint y: 131, endPoint x: 229, endPoint y: 129, distance: 6.3
click at [223, 130] on div "Sencillo" at bounding box center [206, 128] width 64 height 12
click at [336, 129] on textarea at bounding box center [375, 128] width 129 height 12
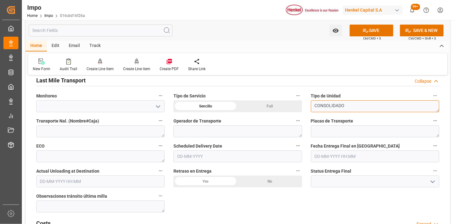
scroll to position [478, 0]
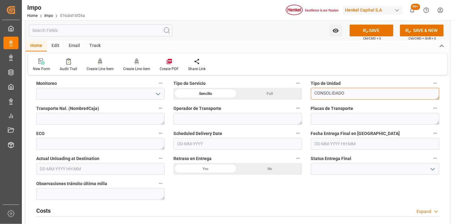
type textarea "CONSOLIDADO"
click at [130, 116] on textarea at bounding box center [100, 119] width 129 height 12
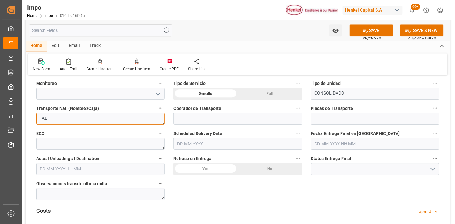
type textarea "TAE"
click at [226, 145] on input "text" at bounding box center [238, 144] width 129 height 12
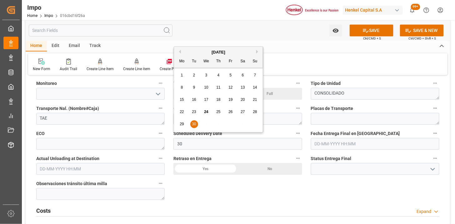
type input "[DATE]"
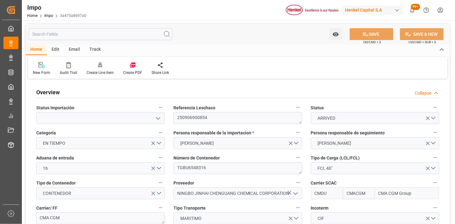
type input "CMACGM"
type input "CMA CGM Group"
type input "1"
type input "58"
type input "32"
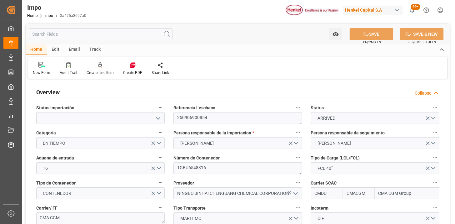
type input "[DATE]"
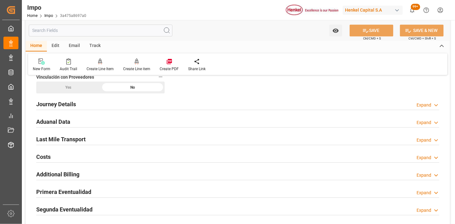
scroll to position [417, 0]
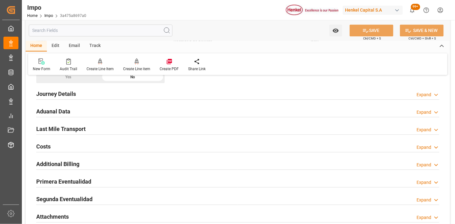
click at [126, 111] on div "Aduanal Data Expand" at bounding box center [238, 111] width 404 height 12
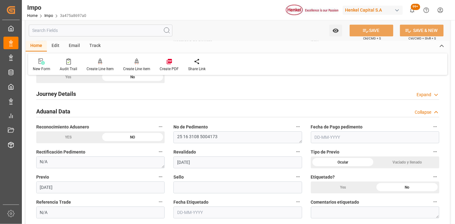
click at [126, 112] on div "Aduanal Data Collapse" at bounding box center [238, 111] width 404 height 12
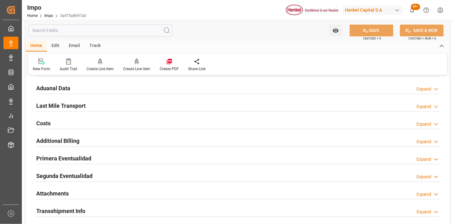
scroll to position [452, 0]
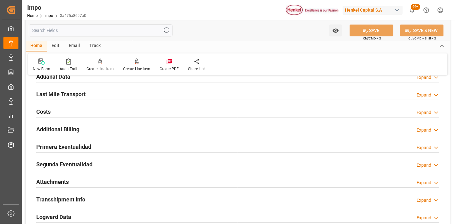
click at [113, 141] on div "Primera Eventualidad Expand" at bounding box center [238, 146] width 404 height 12
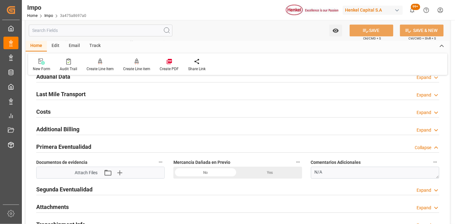
click at [208, 174] on div "No" at bounding box center [206, 172] width 64 height 12
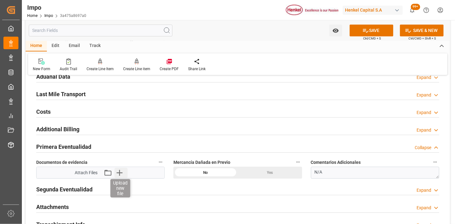
click at [120, 174] on icon "button" at bounding box center [119, 172] width 10 height 10
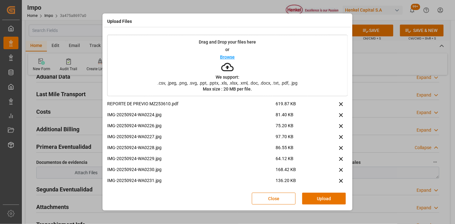
click at [323, 198] on button "Upload" at bounding box center [325, 198] width 44 height 12
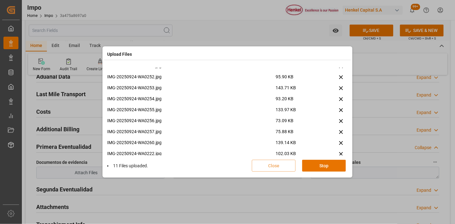
scroll to position [321, 0]
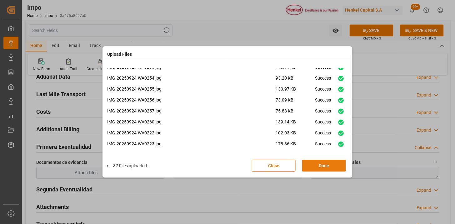
click at [333, 161] on button "Done" at bounding box center [325, 166] width 44 height 12
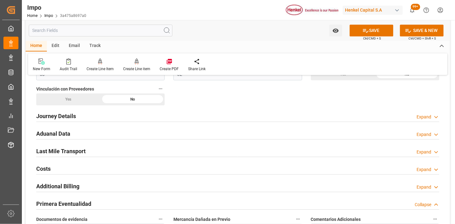
scroll to position [382, 0]
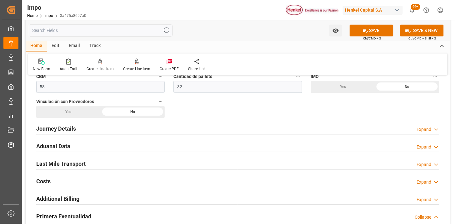
drag, startPoint x: 161, startPoint y: 143, endPoint x: 284, endPoint y: 160, distance: 124.0
click at [161, 143] on div "Aduanal Data Expand" at bounding box center [238, 146] width 404 height 12
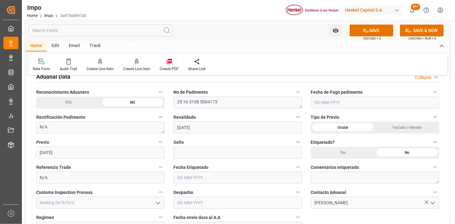
scroll to position [486, 0]
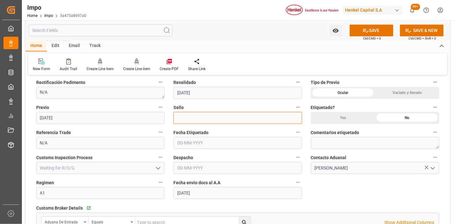
click at [209, 120] on input at bounding box center [238, 118] width 129 height 12
paste input "CEM23-3548372"
type input "CEM23-3548372"
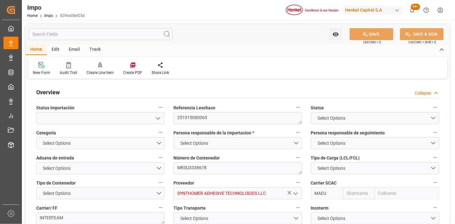
type input "Maersk"
type input "Maersk Line AS"
type input "1"
type input "1.386"
type input "1"
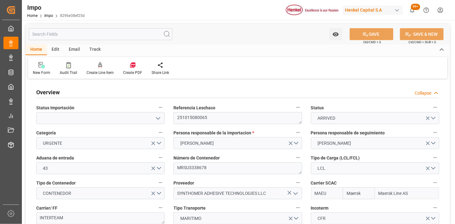
type input "18-09-2025"
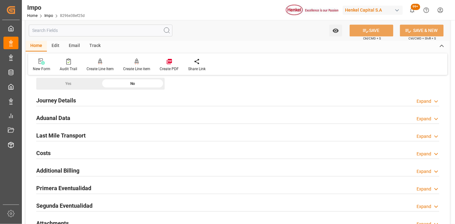
scroll to position [417, 0]
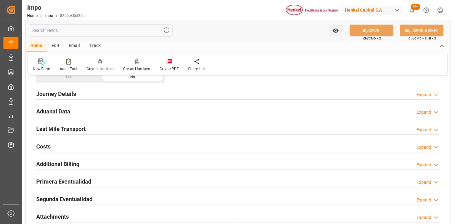
click at [124, 112] on div "Aduanal Data Expand" at bounding box center [238, 111] width 404 height 12
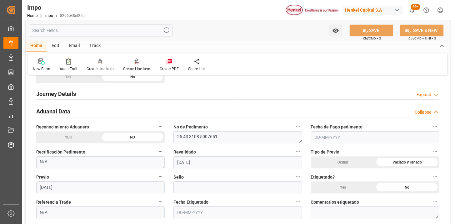
scroll to position [452, 0]
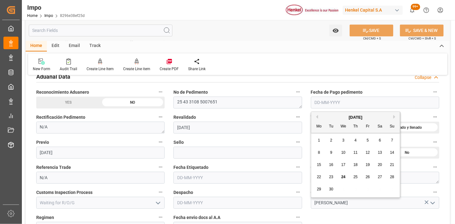
click at [355, 107] on input "text" at bounding box center [375, 102] width 129 height 12
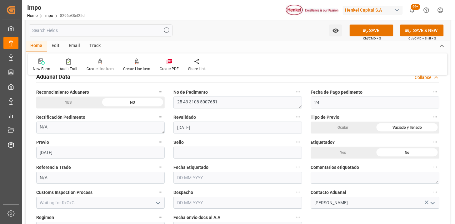
type input "24-09-2025"
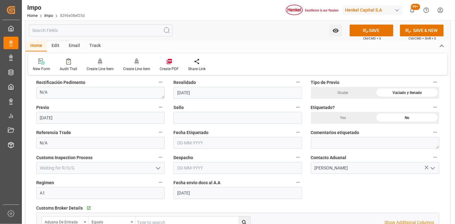
click at [190, 166] on input "text" at bounding box center [238, 168] width 129 height 12
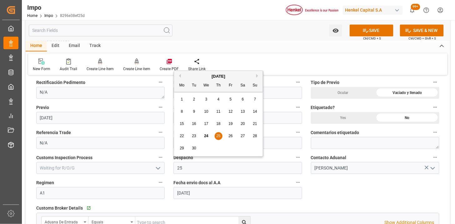
type input "25-09-2025"
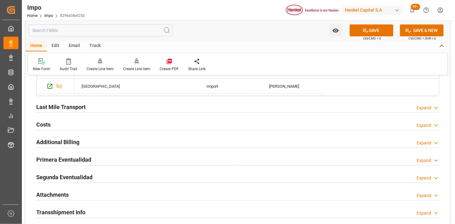
scroll to position [660, 0]
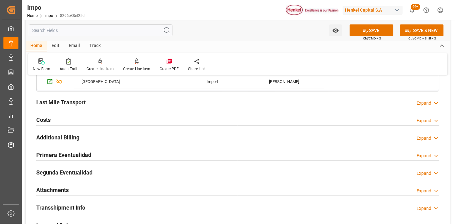
click at [160, 103] on div "Last Mile Transport Expand" at bounding box center [238, 102] width 404 height 12
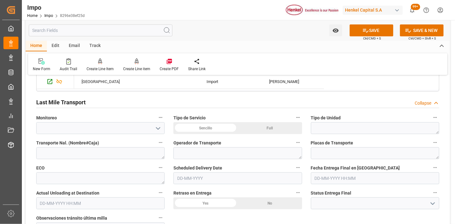
click at [217, 130] on div "Sencillo" at bounding box center [206, 128] width 64 height 12
click at [340, 126] on textarea at bounding box center [375, 128] width 129 height 12
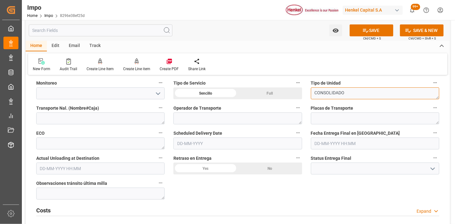
scroll to position [730, 0]
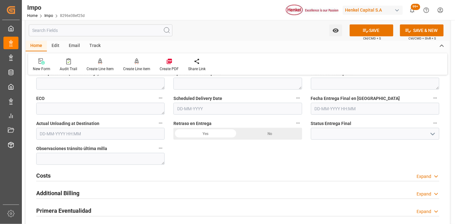
type textarea "CONSOLIDADO"
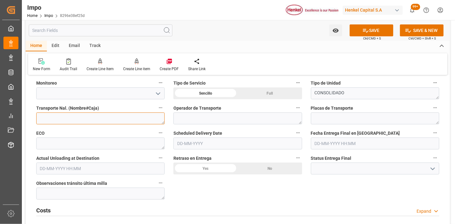
click at [118, 117] on textarea at bounding box center [100, 118] width 129 height 12
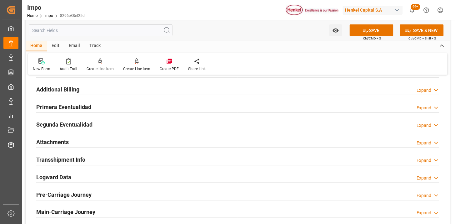
scroll to position [834, 0]
type textarea "TAE"
click at [96, 144] on div "Attachments Expand" at bounding box center [238, 141] width 404 height 12
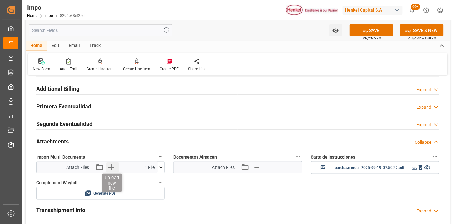
click at [113, 170] on icon "button" at bounding box center [111, 167] width 10 height 10
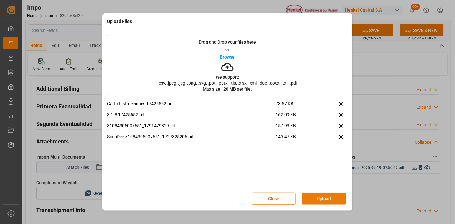
click at [323, 198] on button "Upload" at bounding box center [325, 198] width 44 height 12
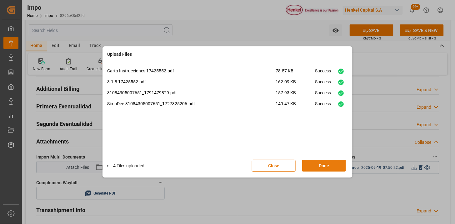
click at [327, 163] on button "Done" at bounding box center [325, 166] width 44 height 12
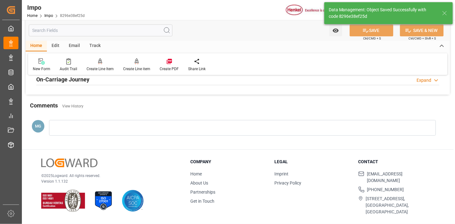
scroll to position [492, 0]
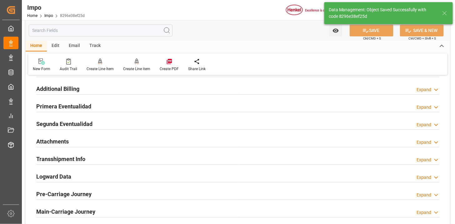
click at [123, 140] on div "Attachments Expand" at bounding box center [238, 141] width 404 height 12
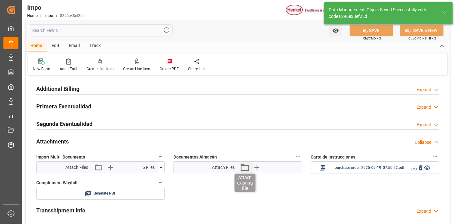
click at [245, 169] on icon "button" at bounding box center [245, 167] width 10 height 10
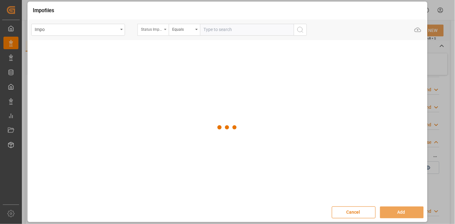
click at [155, 33] on div "Status Importación" at bounding box center [153, 30] width 31 height 12
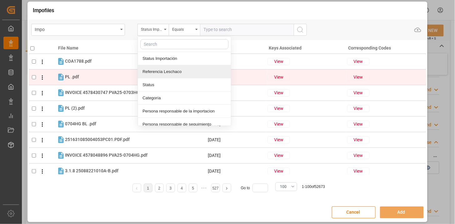
drag, startPoint x: 164, startPoint y: 72, endPoint x: 167, endPoint y: 70, distance: 3.9
click at [164, 72] on div "Referencia Leschaco" at bounding box center [184, 71] width 93 height 13
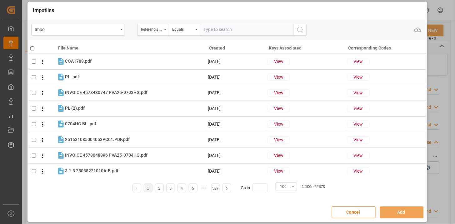
click at [213, 33] on input "text" at bounding box center [247, 30] width 94 height 12
paste input "251015080065"
type input "251015080065"
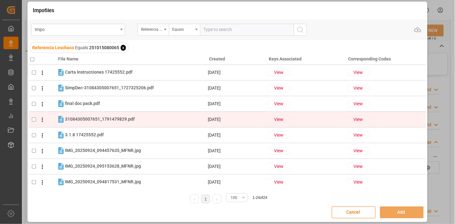
click at [121, 115] on div "31084305007651_1791479829.pdf 31084305007651_1791479829.pdf" at bounding box center [136, 119] width 142 height 8
checkbox input "true"
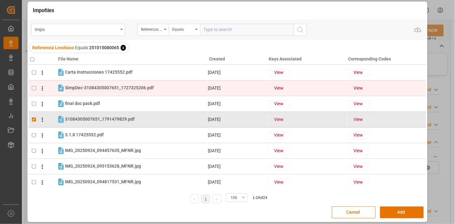
click at [129, 86] on span "SimpDec-31084305007651_1727325206.pdf" at bounding box center [109, 87] width 89 height 5
checkbox input "true"
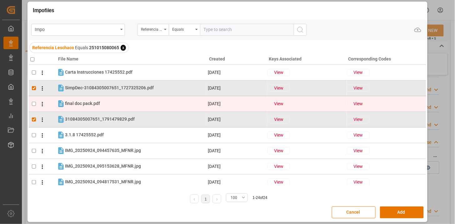
click at [121, 108] on tr "final doc pack.pdf final doc pack.pdf 19-09-2025 View View" at bounding box center [228, 104] width 398 height 16
checkbox input "true"
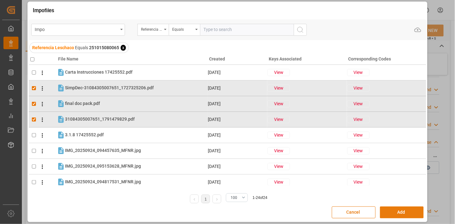
click at [398, 211] on button "Add" at bounding box center [402, 212] width 44 height 12
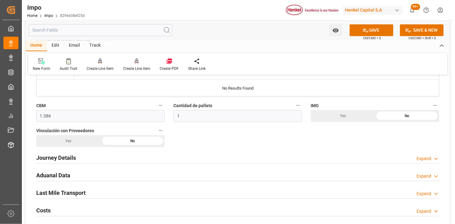
scroll to position [388, 0]
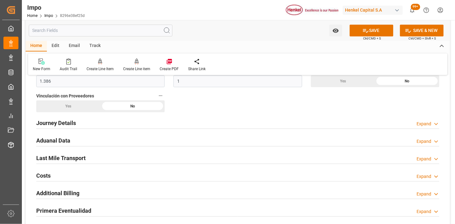
click at [142, 157] on div "Last Mile Transport Expand" at bounding box center [238, 157] width 404 height 12
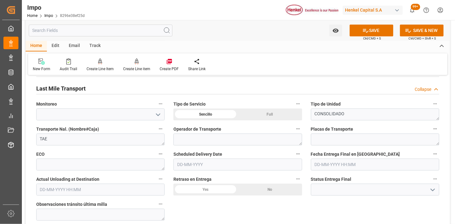
scroll to position [492, 0]
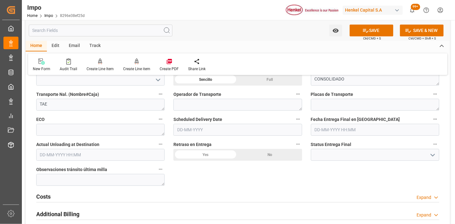
click at [196, 134] on input "text" at bounding box center [238, 130] width 129 height 12
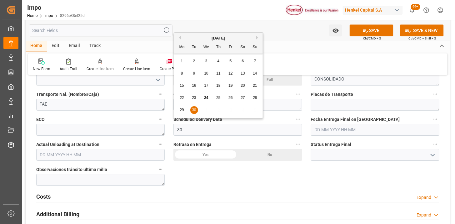
type input "30-09-2025"
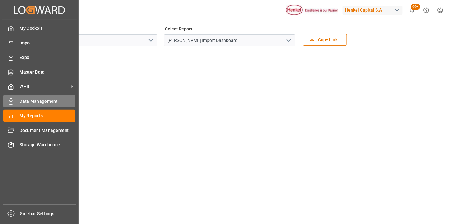
click at [30, 99] on span "Data Management" at bounding box center [48, 101] width 56 height 7
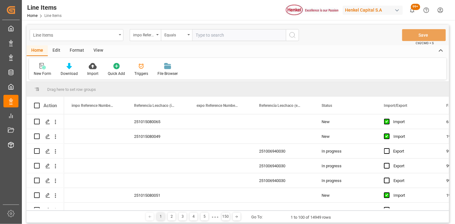
click at [98, 33] on div "Line Items" at bounding box center [75, 35] width 84 height 8
type input "IDH"
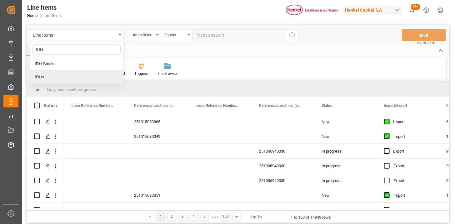
click at [96, 75] on div "IDHs" at bounding box center [76, 76] width 93 height 13
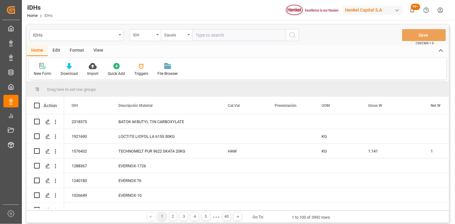
click at [225, 35] on input "text" at bounding box center [239, 35] width 94 height 12
paste input "26871"
type input "26871"
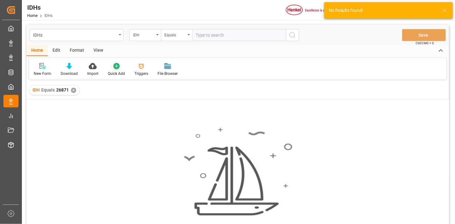
click at [114, 68] on icon at bounding box center [117, 66] width 6 height 6
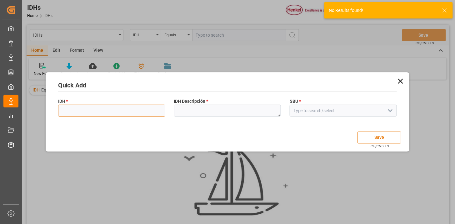
click at [125, 113] on input at bounding box center [111, 110] width 107 height 12
paste input "26871"
type input "26871"
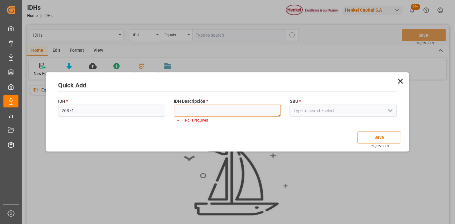
paste textarea "Dicyandiamide"
type textarea "Dicyandiamide"
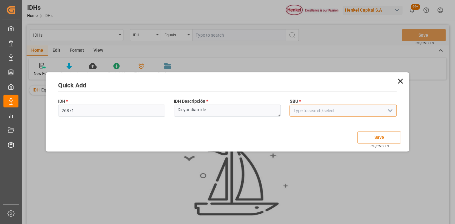
click at [305, 111] on input at bounding box center [343, 110] width 107 height 12
type input "AMO"
click at [306, 111] on input at bounding box center [343, 110] width 107 height 12
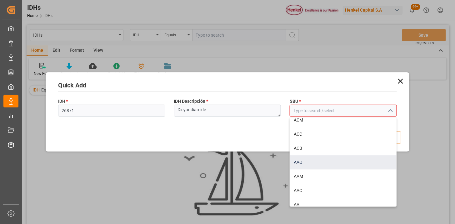
scroll to position [122, 0]
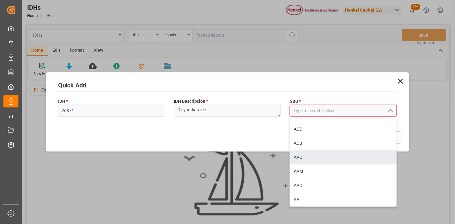
click at [323, 154] on div "AAO" at bounding box center [343, 157] width 107 height 14
type input "AAO"
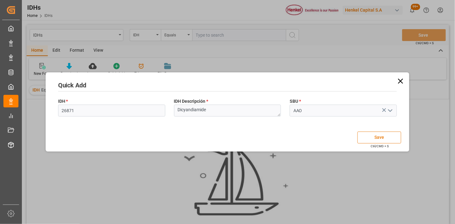
click at [367, 140] on button "Save" at bounding box center [380, 137] width 44 height 12
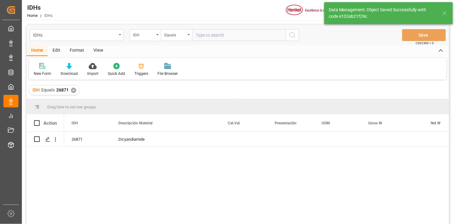
click at [100, 50] on div "View" at bounding box center [98, 50] width 19 height 11
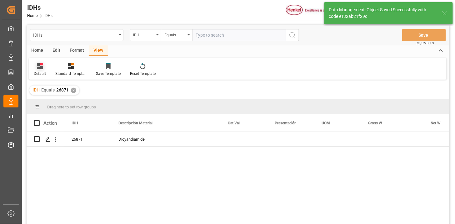
click at [39, 68] on icon at bounding box center [40, 66] width 6 height 6
click at [48, 101] on div "IDH" at bounding box center [64, 101] width 55 height 7
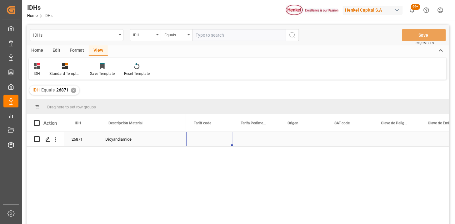
click at [201, 140] on div "Press SPACE to select this row." at bounding box center [209, 139] width 47 height 14
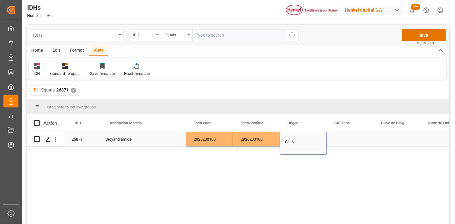
type input "[GEOGRAPHIC_DATA]"
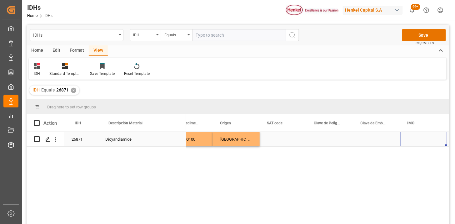
scroll to position [0, 114]
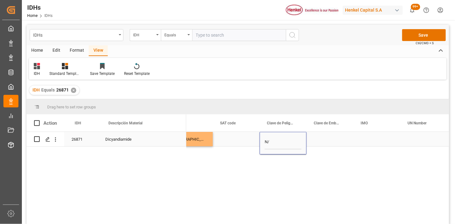
type input "N/A"
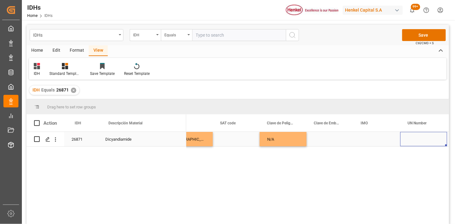
scroll to position [0, 159]
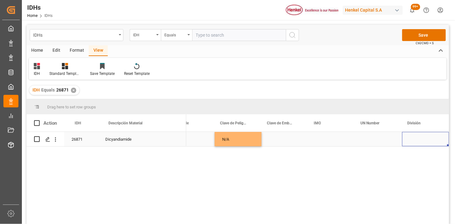
click at [412, 140] on div "Press SPACE to select this row." at bounding box center [426, 139] width 47 height 14
click at [420, 147] on input "Press SPACE to select this row." at bounding box center [426, 143] width 37 height 12
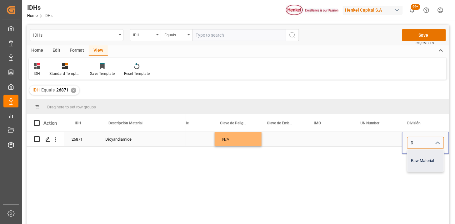
click at [432, 163] on div "Raw Material" at bounding box center [426, 161] width 36 height 22
type input "Raw Material"
click at [377, 139] on div "Press SPACE to select this row." at bounding box center [379, 139] width 47 height 14
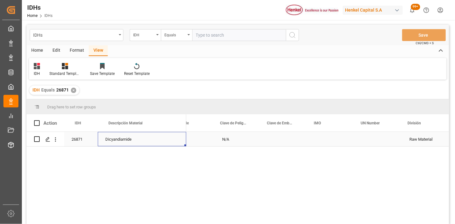
scroll to position [0, 0]
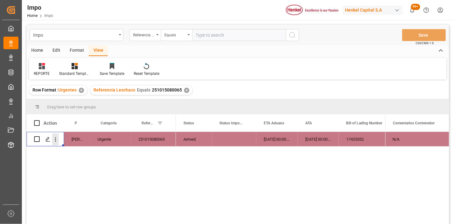
click at [58, 142] on icon "open menu" at bounding box center [55, 139] width 7 height 7
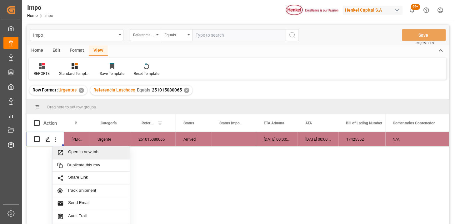
click at [70, 150] on span "Open in new tab" at bounding box center [96, 152] width 57 height 7
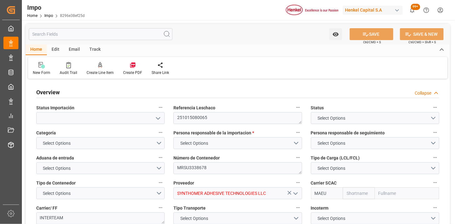
type input "Maersk"
type input "Maersk Line AS"
type input "1"
type input "1.386"
type input "1"
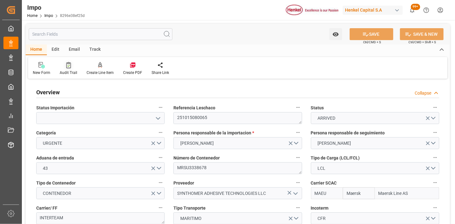
type input "[DATE]"
click at [43, 64] on icon at bounding box center [41, 65] width 6 height 6
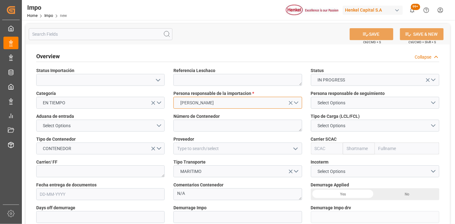
click at [229, 104] on button "[PERSON_NAME]" at bounding box center [238, 103] width 129 height 12
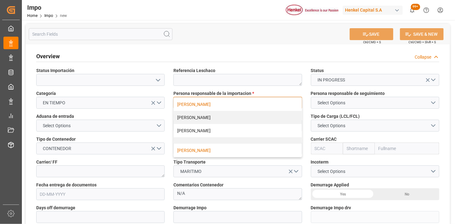
click at [208, 149] on div "[PERSON_NAME]" at bounding box center [238, 150] width 128 height 13
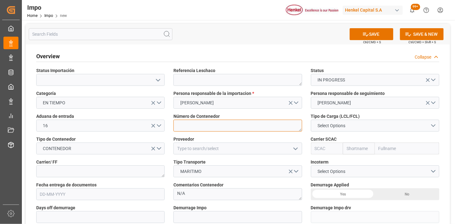
paste textarea "HDMU2839979"
type textarea "HDMU2839979"
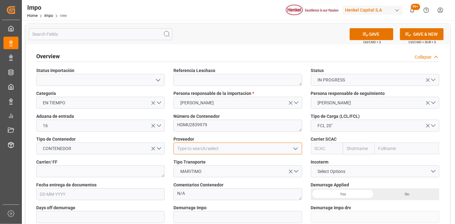
scroll to position [35, 0]
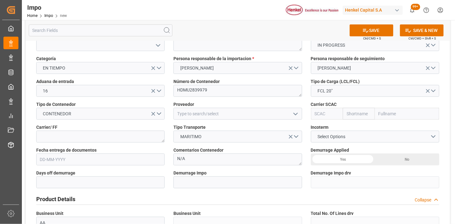
click at [313, 112] on input "text" at bounding box center [327, 114] width 32 height 12
type input "HDMU"
type input "Hyundai"
type input "Hyundai Merchant Marine [DOMAIN_NAME]."
type input "HDMU"
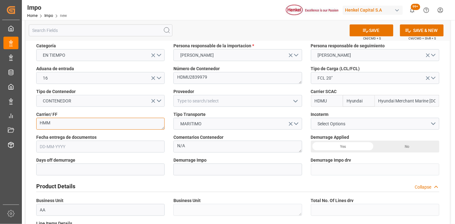
scroll to position [69, 0]
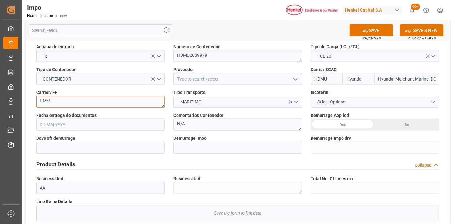
type textarea "HMM"
click at [319, 104] on span "Select Options" at bounding box center [332, 102] width 34 height 7
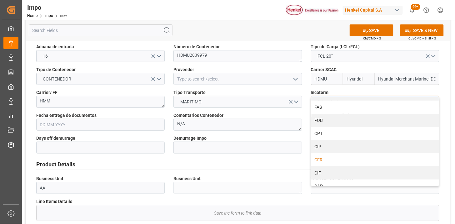
scroll to position [35, 0]
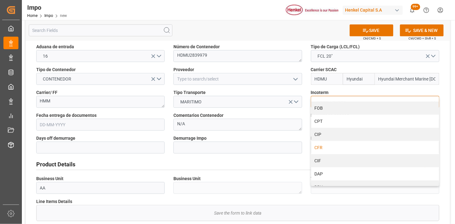
click at [333, 147] on div "CFR" at bounding box center [376, 147] width 128 height 13
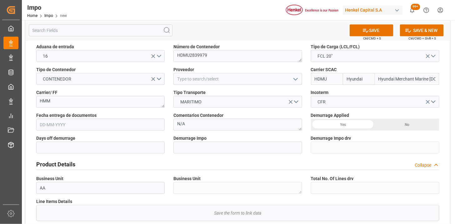
click at [123, 123] on input "text" at bounding box center [100, 125] width 129 height 12
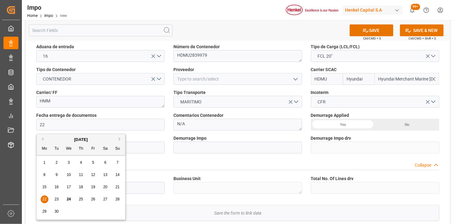
type input "[DATE]"
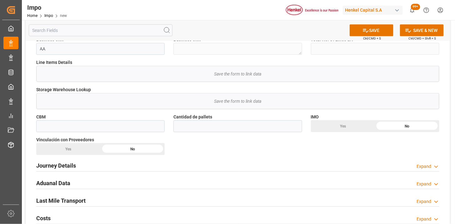
scroll to position [243, 0]
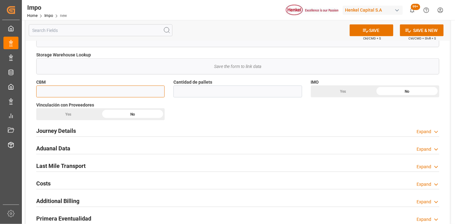
click at [144, 93] on input "text" at bounding box center [100, 91] width 129 height 12
paste input "12.0000"
type input "12"
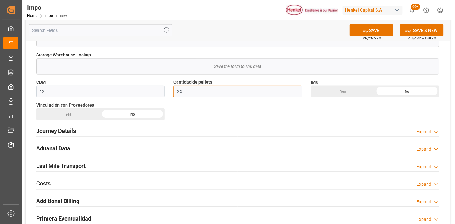
type input "25"
drag, startPoint x: 67, startPoint y: 132, endPoint x: 128, endPoint y: 126, distance: 60.6
click at [68, 132] on h2 "Journey Details" at bounding box center [56, 131] width 40 height 8
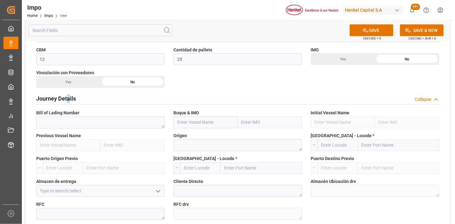
scroll to position [278, 0]
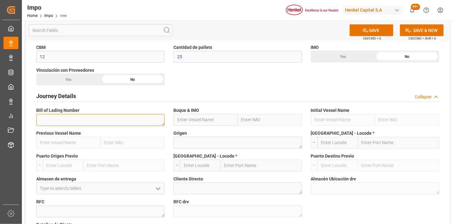
click at [128, 124] on textarea at bounding box center [100, 120] width 129 height 12
paste textarea "SHAM91273100"
type textarea "HDMUSHAM91273100"
paste input "HYUNDAI VOYAGER"
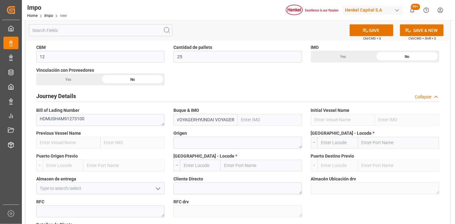
scroll to position [0, 19]
paste input "text"
type input "HYUNDAI VOYAGER"
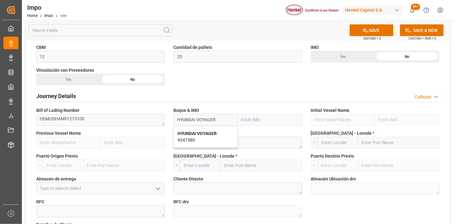
type input "9347580"
type input "HYUNDAI VOYAGER"
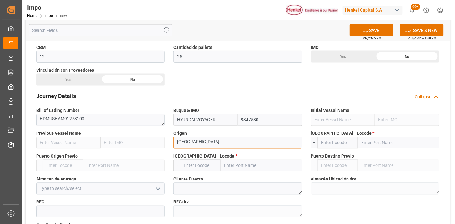
type textarea "[GEOGRAPHIC_DATA]"
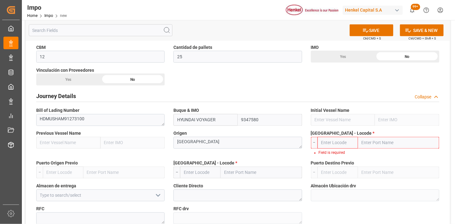
paste input "[GEOGRAPHIC_DATA]"
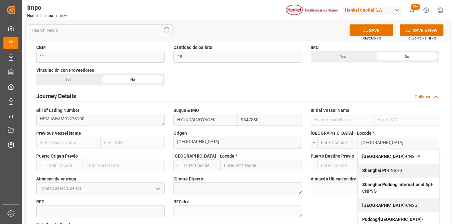
type input "[GEOGRAPHIC_DATA]"
type input "CNSHA"
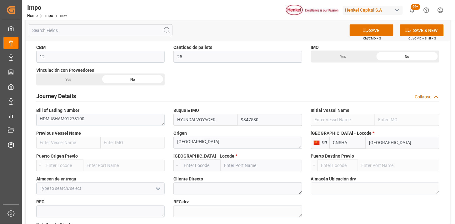
type input "[GEOGRAPHIC_DATA]"
type input "MXZLO"
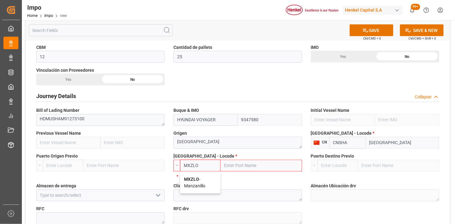
type input "Manzanillo"
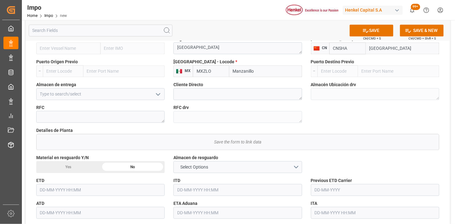
scroll to position [382, 0]
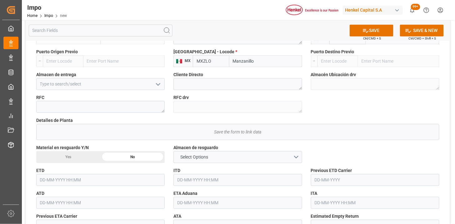
type input "MXZLO"
click at [111, 88] on input at bounding box center [100, 84] width 129 height 12
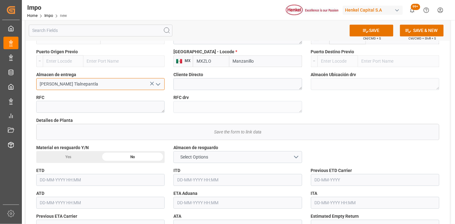
type input "[PERSON_NAME] Tlalnepantla"
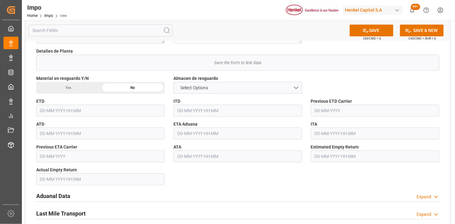
scroll to position [452, 0]
click at [186, 133] on input "text" at bounding box center [238, 133] width 129 height 12
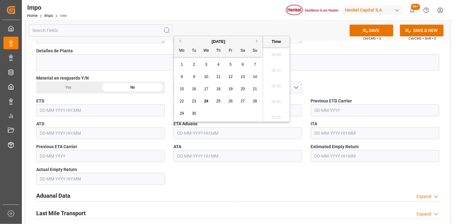
scroll to position [1081, 0]
type input "[DATE] 00:00"
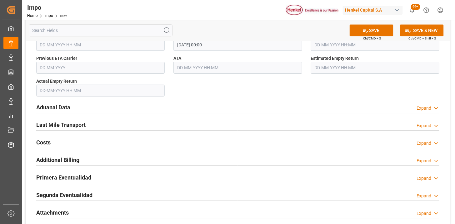
scroll to position [556, 0]
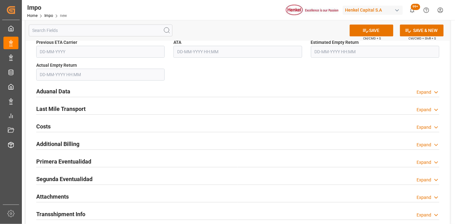
click at [123, 93] on div "Aduanal Data Expand" at bounding box center [238, 91] width 404 height 12
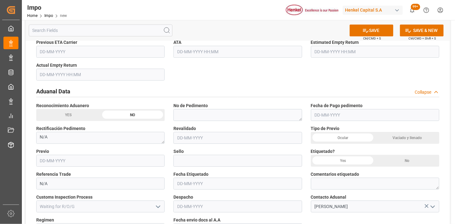
click at [357, 139] on div "Ocular" at bounding box center [343, 138] width 64 height 12
click at [415, 161] on div "No" at bounding box center [407, 161] width 64 height 12
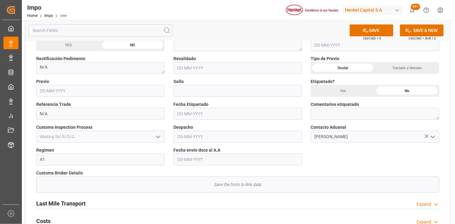
scroll to position [660, 0]
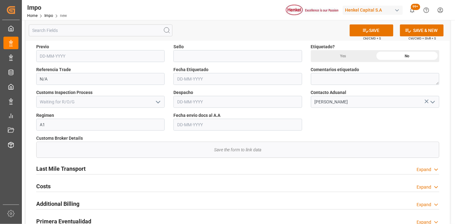
click at [204, 123] on input "text" at bounding box center [238, 125] width 129 height 12
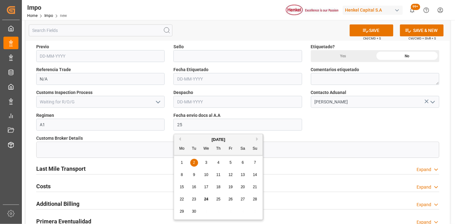
type input "[DATE]"
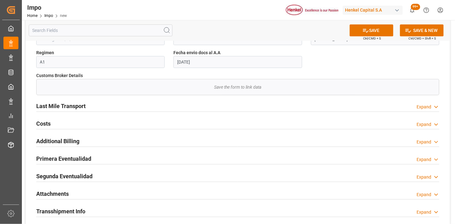
scroll to position [765, 0]
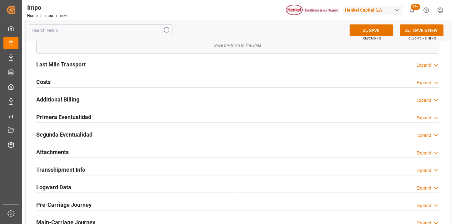
drag, startPoint x: 83, startPoint y: 154, endPoint x: 102, endPoint y: 162, distance: 19.9
click at [83, 155] on div "Attachments Expand" at bounding box center [238, 151] width 404 height 12
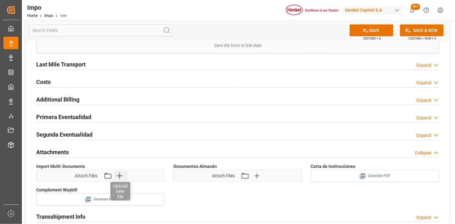
click at [121, 173] on icon "button" at bounding box center [119, 175] width 10 height 10
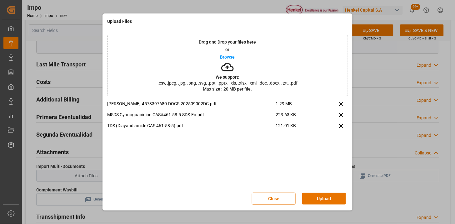
click at [326, 205] on div "Close Upload" at bounding box center [227, 198] width 241 height 21
click at [324, 201] on button "Upload" at bounding box center [325, 198] width 44 height 12
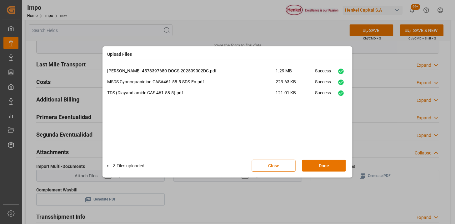
drag, startPoint x: 309, startPoint y: 163, endPoint x: 263, endPoint y: 190, distance: 53.2
click at [309, 163] on button "Done" at bounding box center [325, 166] width 44 height 12
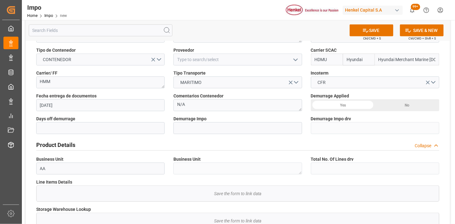
scroll to position [104, 0]
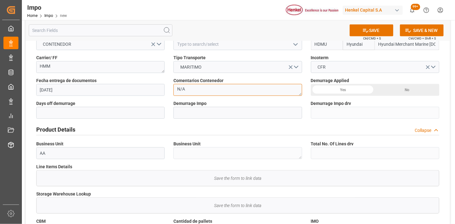
click at [201, 87] on textarea "N/A" at bounding box center [238, 90] width 129 height 12
type textarea "CCP"
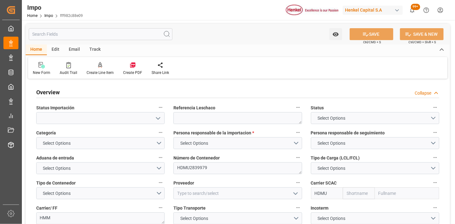
type input "Hyundai"
type input "Hyundai Merchant Marine [DOMAIN_NAME]."
type input "12"
type input "25"
type input "[DATE]"
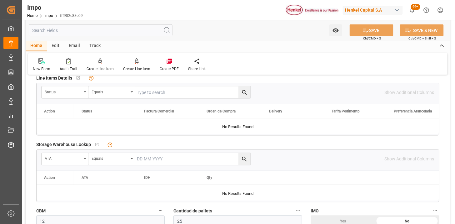
scroll to position [243, 0]
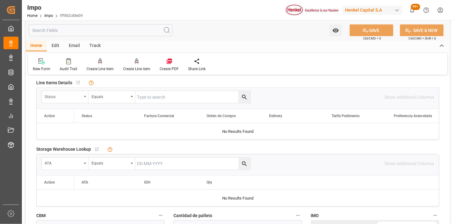
click at [48, 98] on div "Status" at bounding box center [63, 95] width 37 height 7
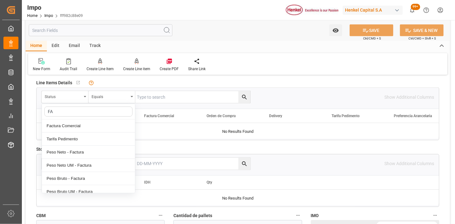
type input "FAC"
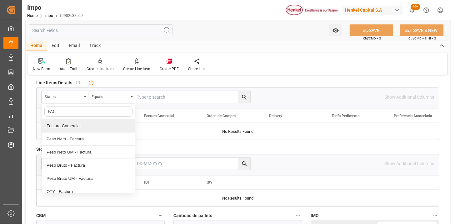
click at [74, 123] on div "Factura Comercial" at bounding box center [88, 125] width 93 height 13
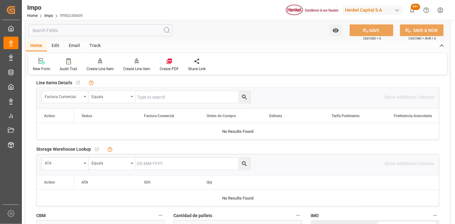
click at [143, 102] on input "text" at bounding box center [192, 97] width 115 height 12
paste input "202509002DC"
type input "202509002DC"
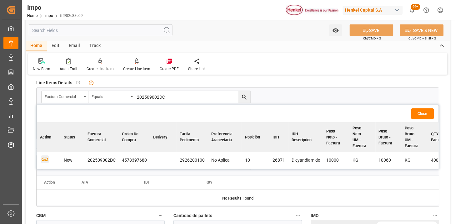
click at [42, 160] on icon "button" at bounding box center [45, 159] width 8 height 8
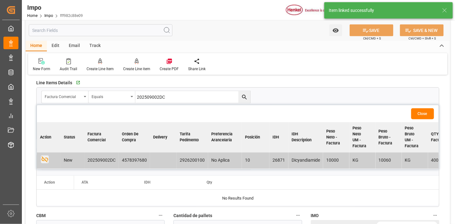
click at [421, 114] on button "Close" at bounding box center [423, 113] width 23 height 11
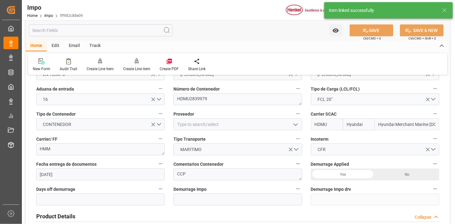
scroll to position [69, 0]
click at [217, 175] on textarea "CCP" at bounding box center [238, 174] width 129 height 12
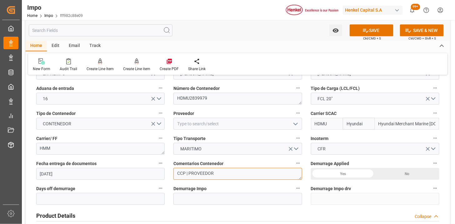
type textarea "CCP | PROVEEDOR"
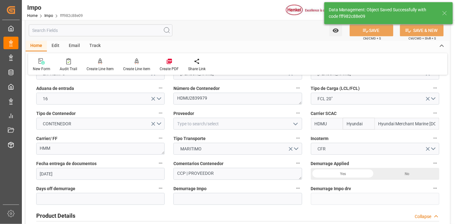
type textarea "AA"
type input "1"
